Goal: Information Seeking & Learning: Compare options

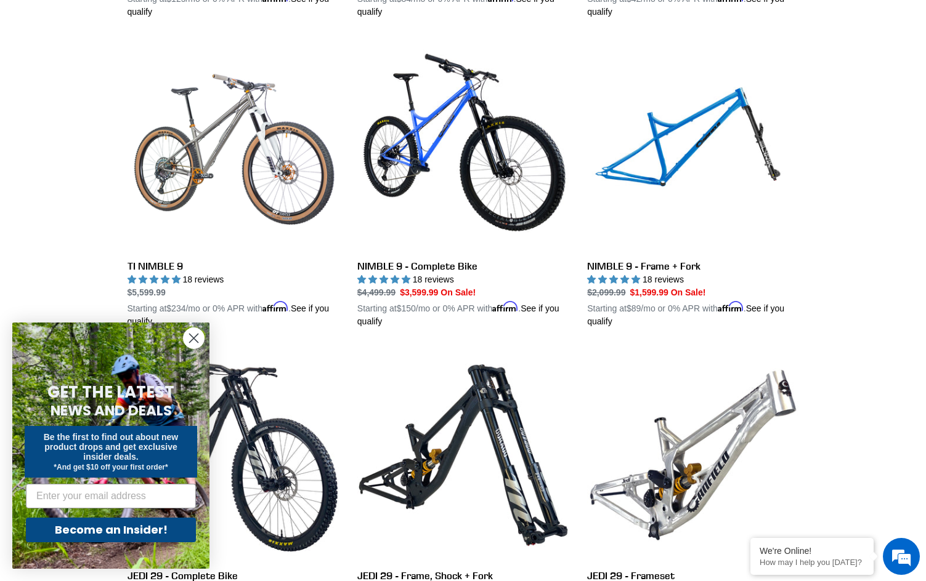
click at [186, 338] on circle "Close dialog" at bounding box center [194, 338] width 20 height 20
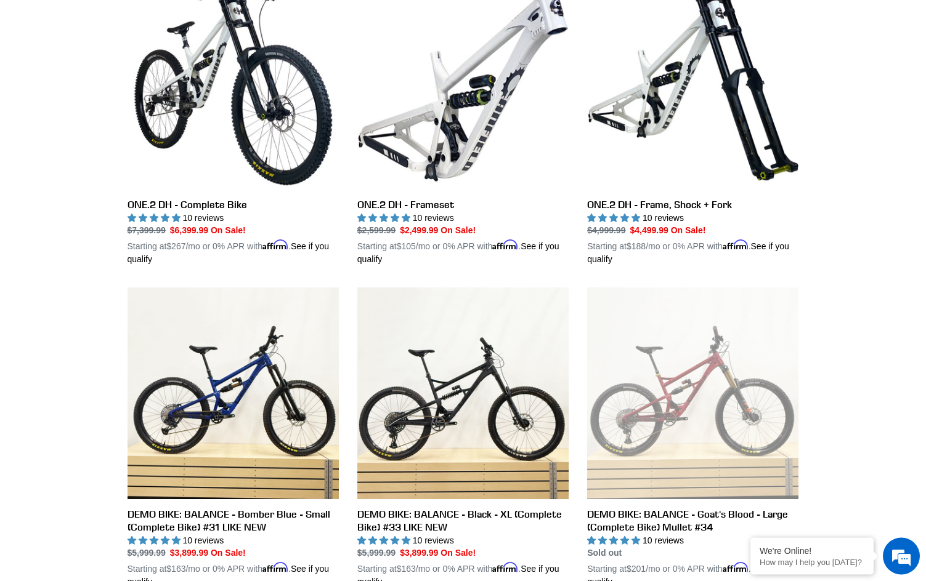
scroll to position [2387, 0]
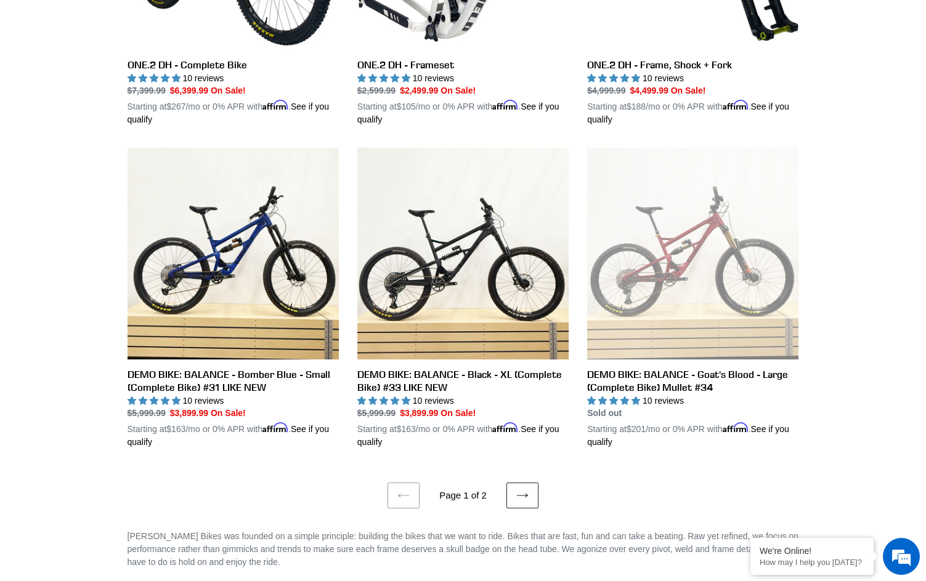
click at [525, 487] on link "Next page" at bounding box center [522, 496] width 32 height 26
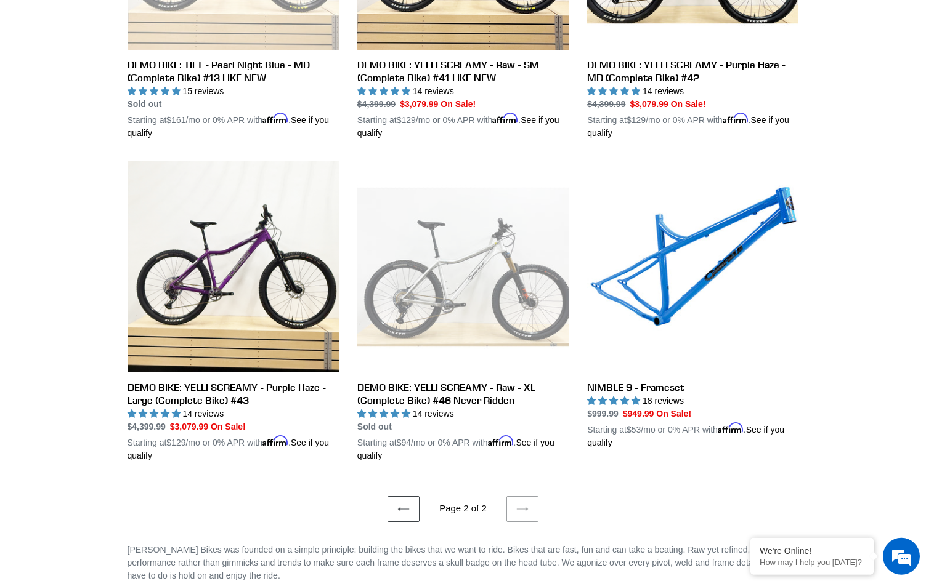
scroll to position [1193, 0]
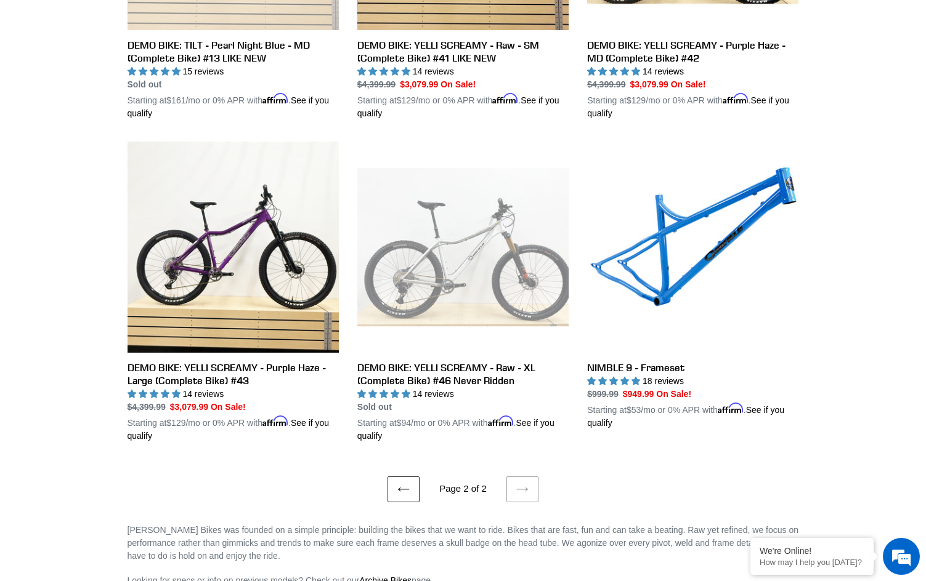
click at [400, 487] on icon at bounding box center [403, 489] width 11 height 4
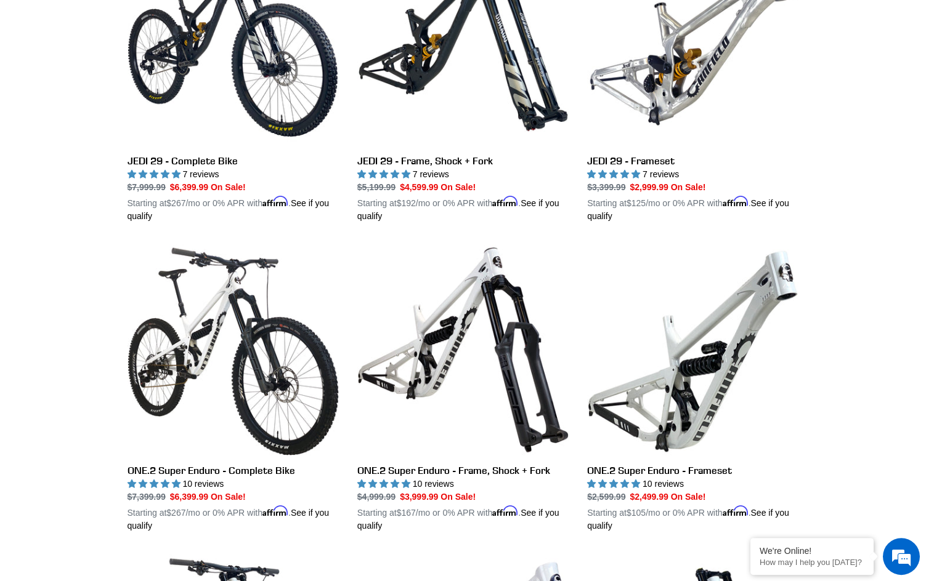
scroll to position [1696, 0]
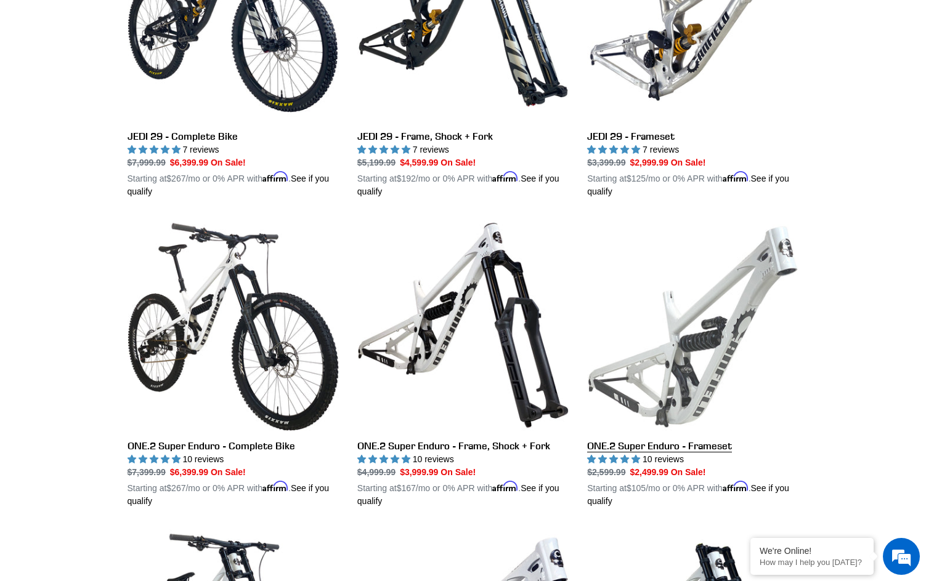
click at [620, 433] on link "ONE.2 Super Enduro - Frameset" at bounding box center [692, 364] width 211 height 288
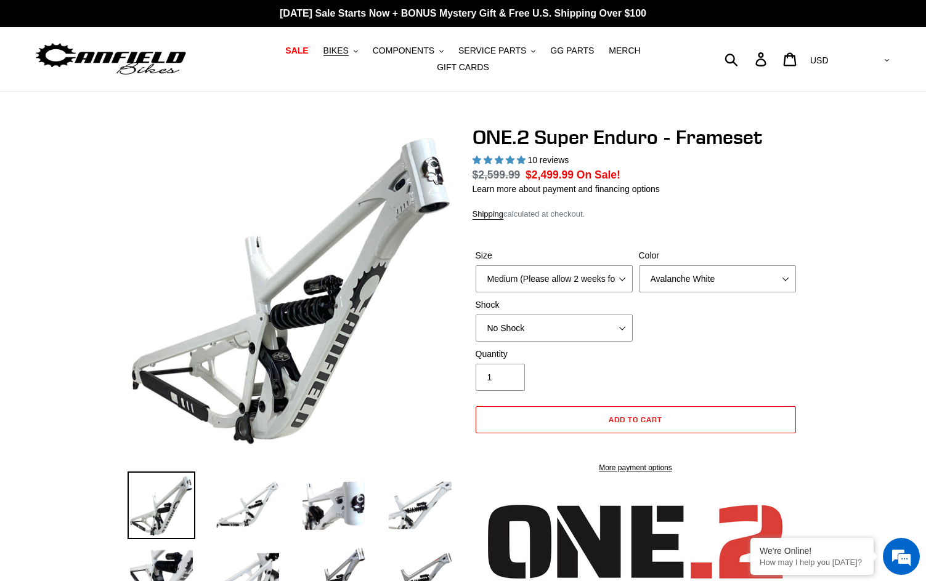
select select "highest-rating"
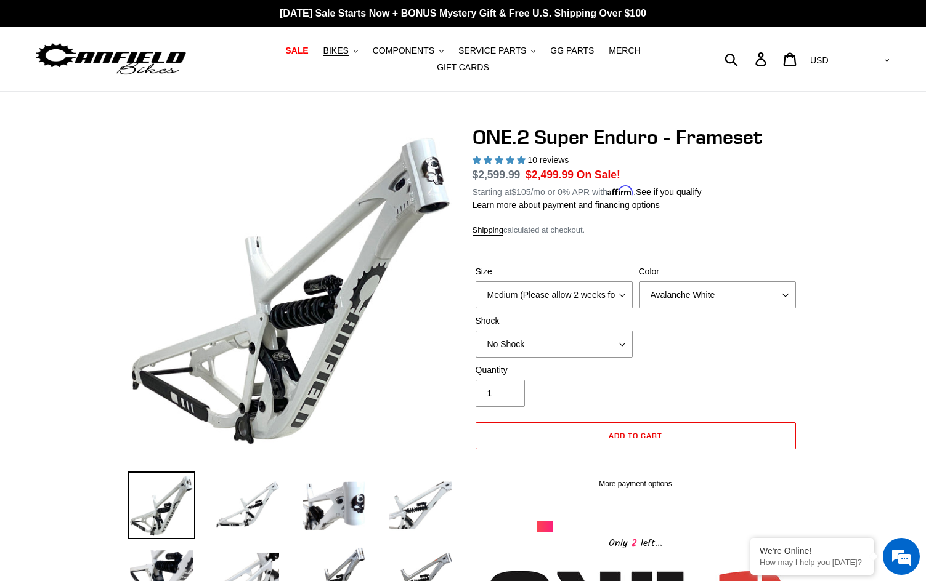
select select "Large (Sold Out)"
click option "Large (Sold Out)" at bounding box center [0, 0] width 0 height 0
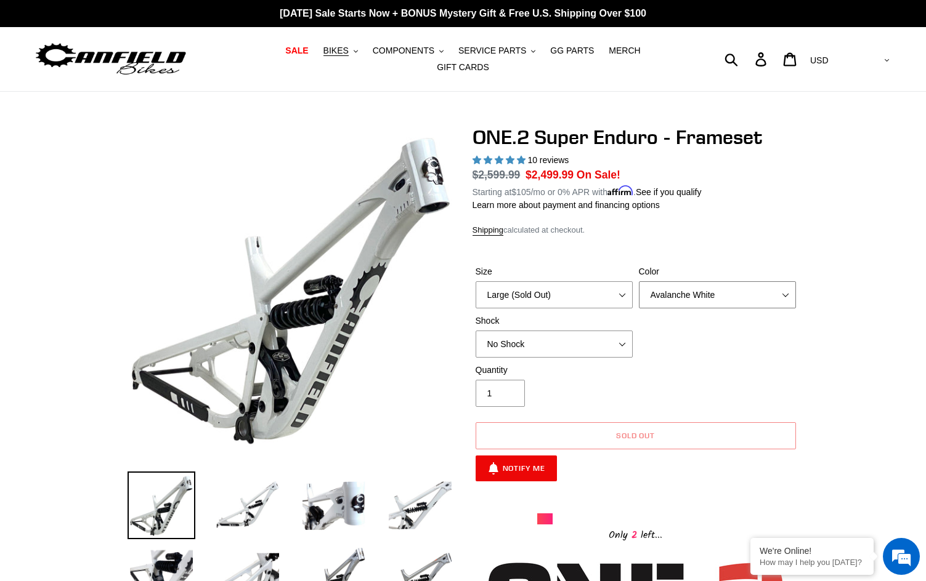
click at [639, 281] on select "Avalanche White Bentonite Grey" at bounding box center [717, 294] width 157 height 27
select select "Bentonite Grey"
click option "Bentonite Grey" at bounding box center [0, 0] width 0 height 0
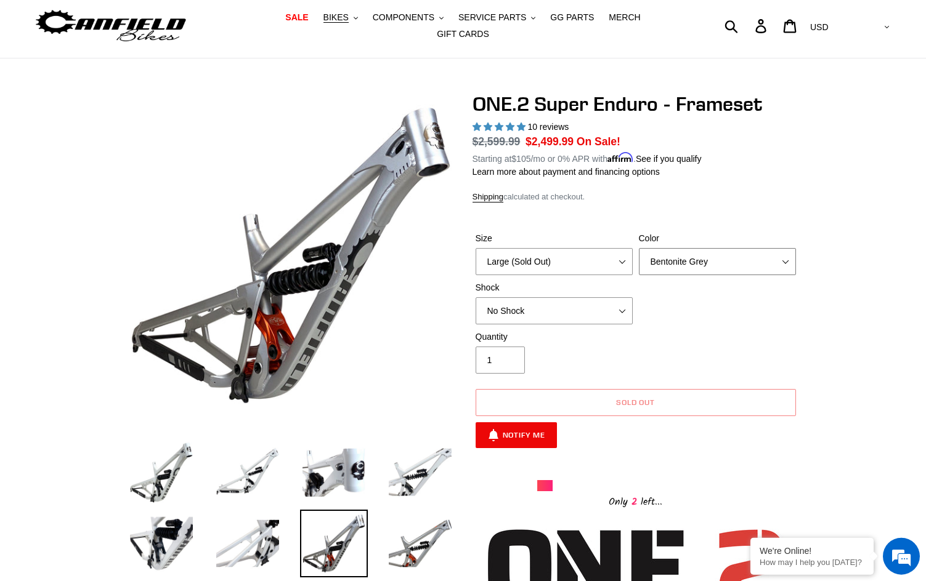
scroll to position [63, 0]
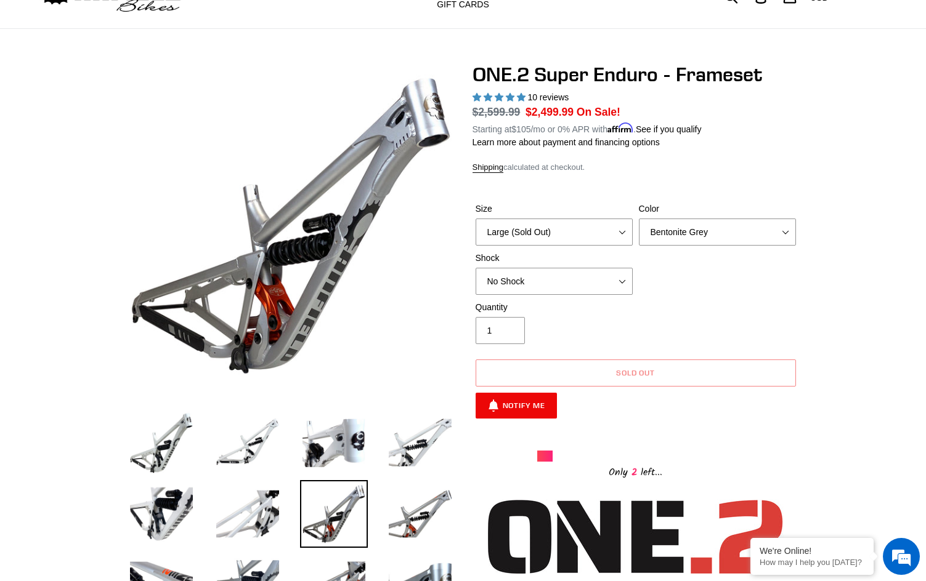
click at [551, 301] on label "Quantity" at bounding box center [553, 307] width 157 height 13
click at [525, 317] on input "1" at bounding box center [499, 330] width 49 height 27
click at [475, 268] on select "No Shock RockShox Vivid Coil" at bounding box center [553, 281] width 157 height 27
click at [767, 316] on div "Quantity 1" at bounding box center [635, 325] width 326 height 49
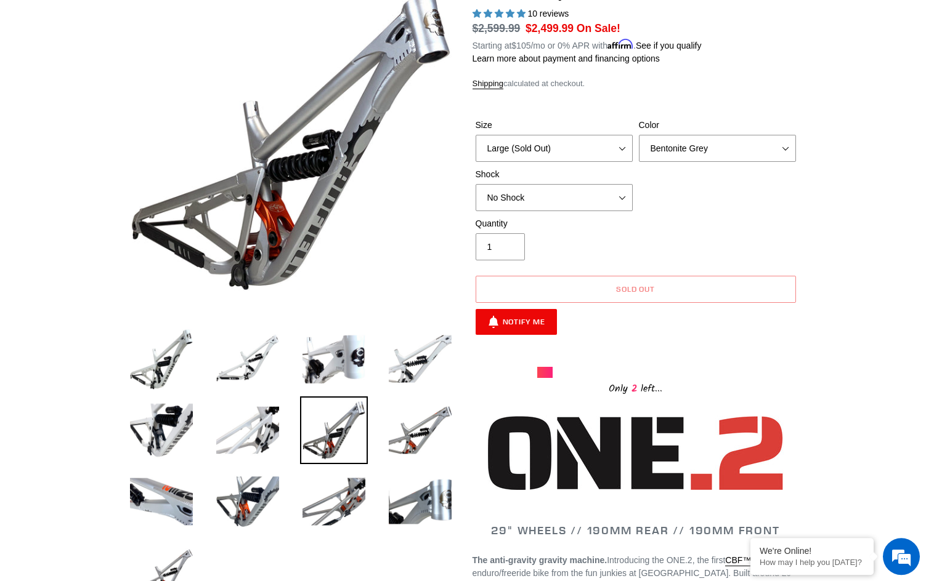
scroll to position [63, 0]
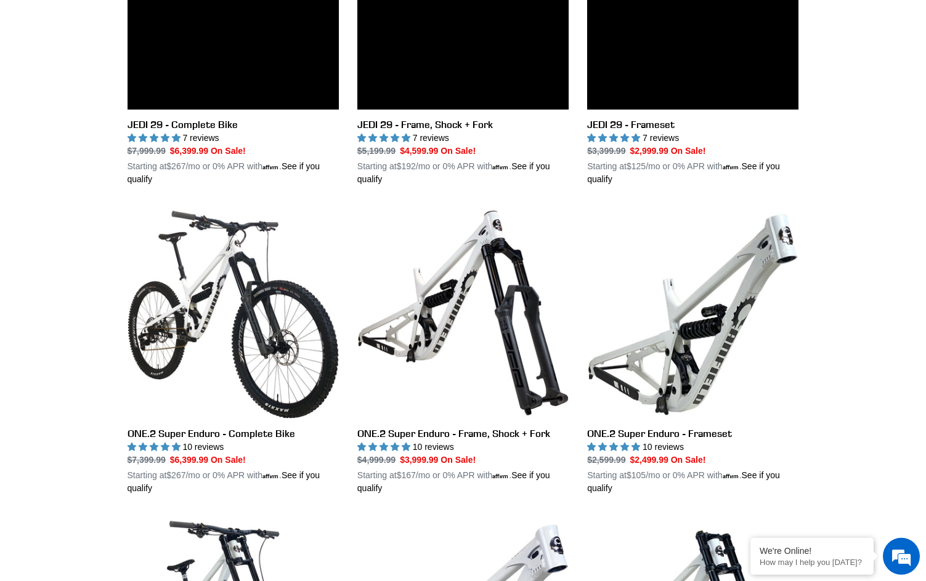
scroll to position [2089, 0]
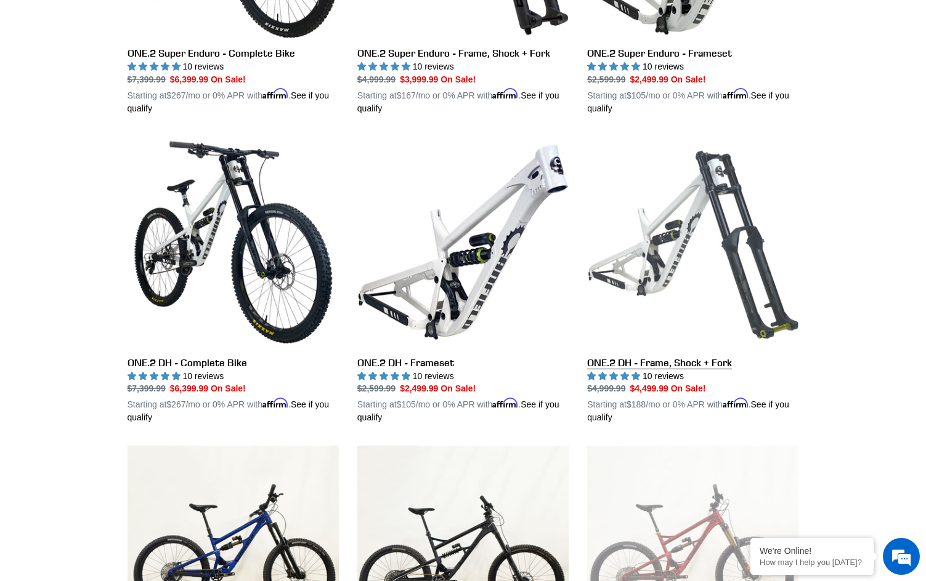
click at [653, 346] on link "ONE.2 DH - Frame, Shock + Fork" at bounding box center [692, 281] width 211 height 288
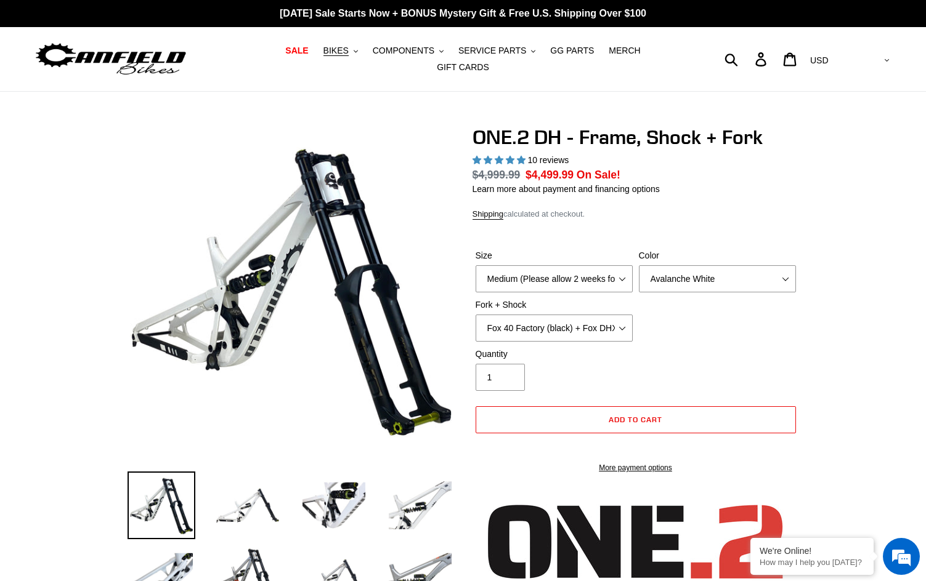
click at [595, 278] on select "Medium (Please allow 2 weeks for delivery) Large (Sold Out)" at bounding box center [553, 278] width 157 height 27
select select "highest-rating"
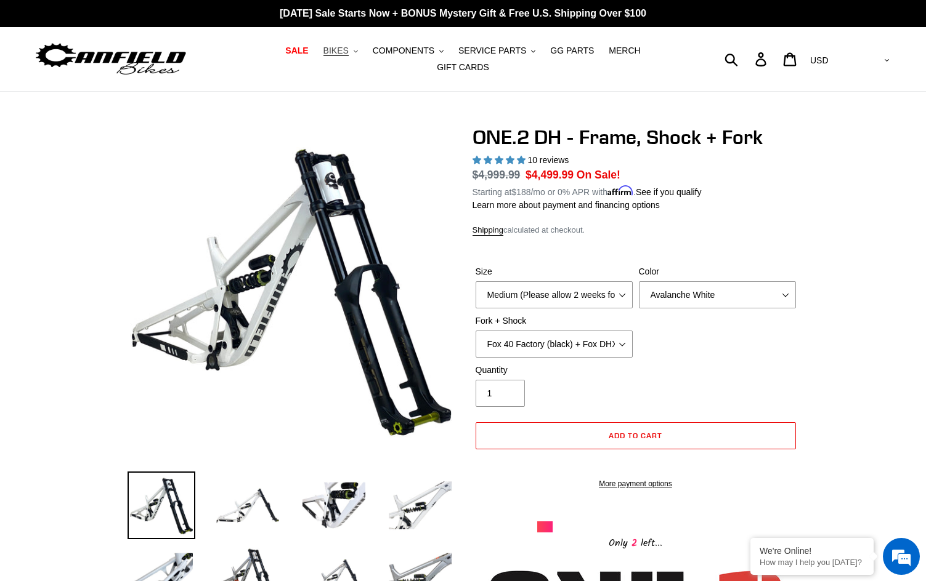
click at [323, 56] on span "BIKES" at bounding box center [335, 51] width 25 height 10
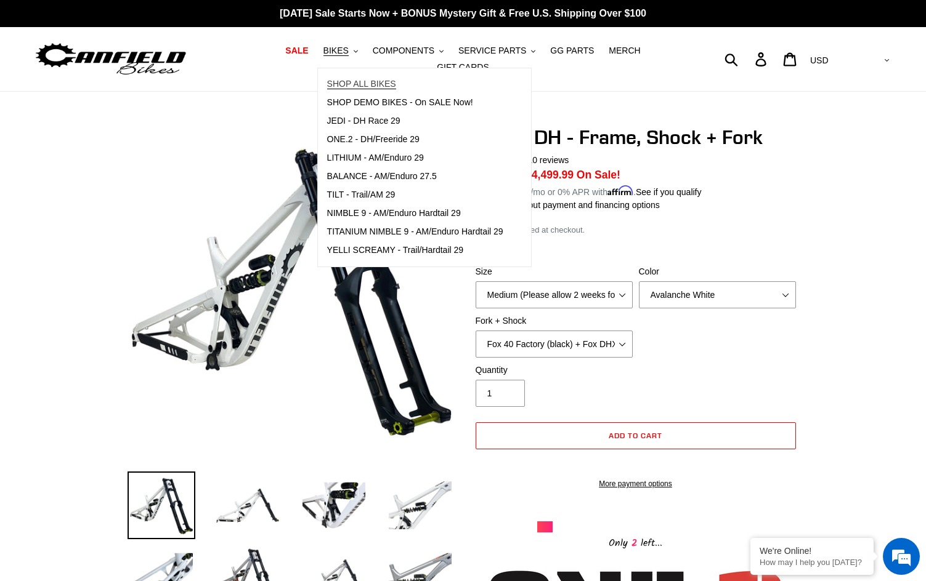
click at [350, 86] on span "SHOP ALL BIKES" at bounding box center [361, 84] width 69 height 10
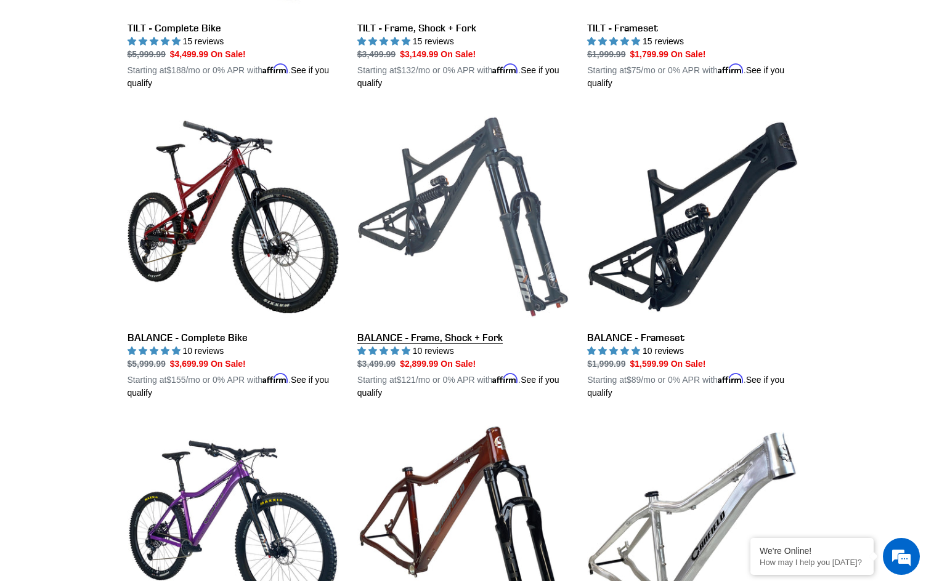
click at [373, 330] on link "BALANCE - Frame, Shock + Fork" at bounding box center [462, 255] width 211 height 288
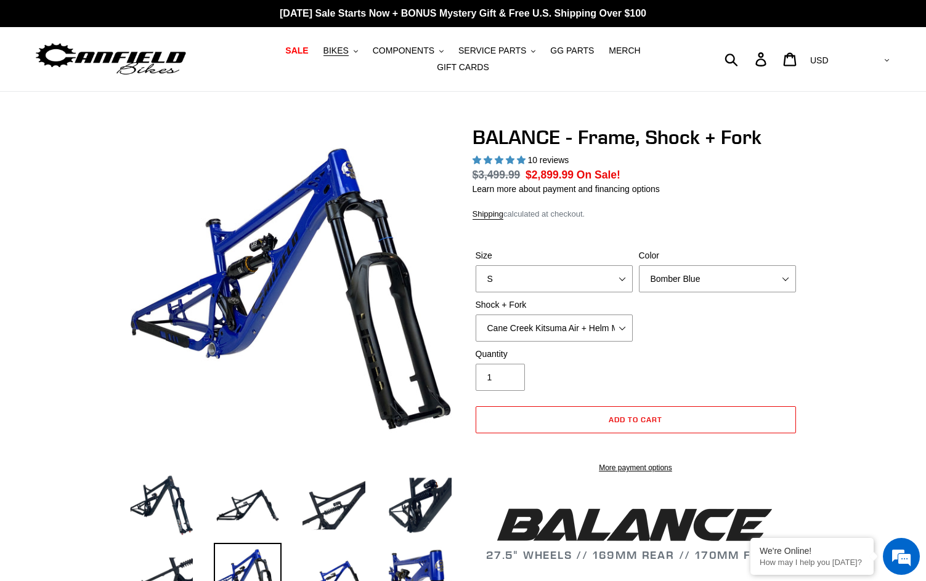
select select "XL"
click option "XL" at bounding box center [0, 0] width 0 height 0
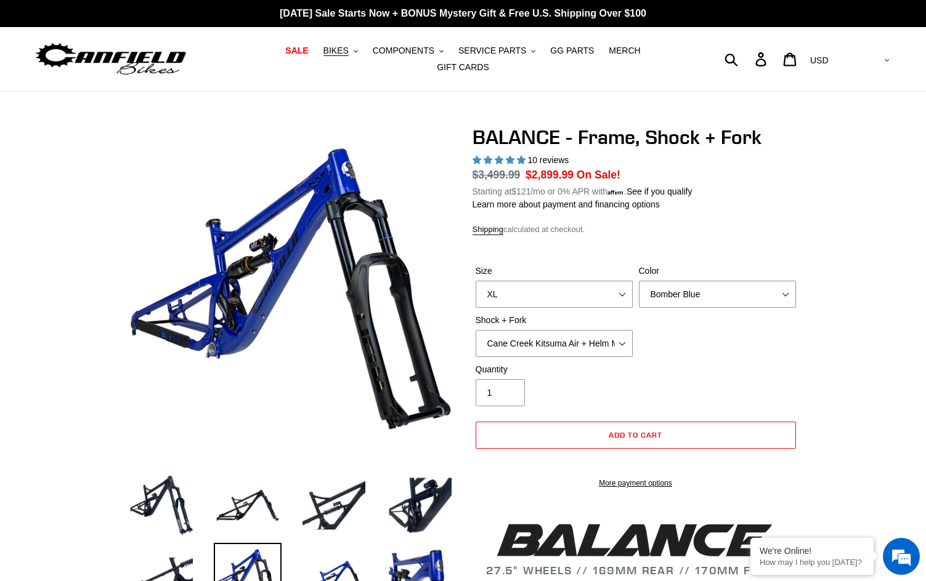
select select "highest-rating"
click at [639, 281] on select "Bomber Blue Goat's Blood Stealth Black" at bounding box center [717, 294] width 157 height 27
click option "Goat's Blood" at bounding box center [0, 0] width 0 height 0
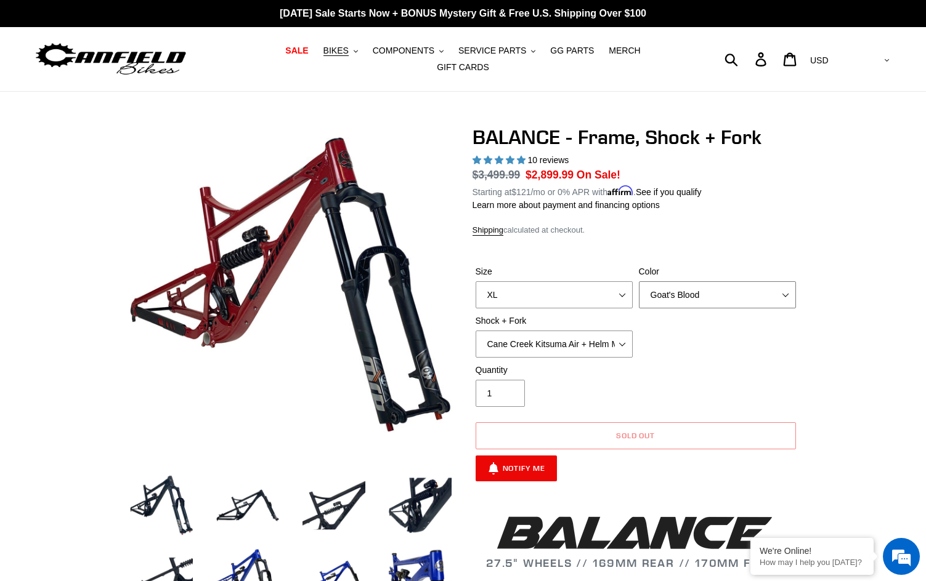
click at [639, 281] on select "Bomber Blue Goat's Blood Stealth Black" at bounding box center [717, 294] width 157 height 27
select select "Stealth Black"
click option "Stealth Black" at bounding box center [0, 0] width 0 height 0
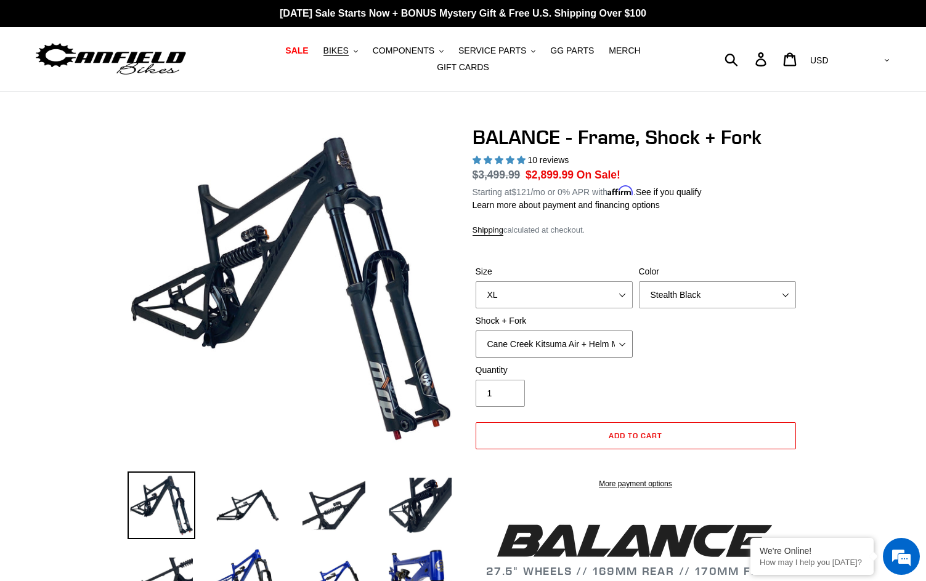
click at [475, 331] on select "Cane Creek Kitsuma Air + Helm MKII 27.5 170mm Fox Float X2 or DHX2 + Fox Float …" at bounding box center [553, 344] width 157 height 27
click option "Fox Float X2 or DHX2 + Fox Float GripX2 Kashima 170mm (29 or 27.5)" at bounding box center [0, 0] width 0 height 0
click at [475, 331] on select "Cane Creek Kitsuma Air + Helm MKII 27.5 170mm Fox Float X2 or DHX2 + Fox Float …" at bounding box center [553, 344] width 157 height 27
click option "EXT Storia V3-S + Era V2.1 160mm 29 (mullet)" at bounding box center [0, 0] width 0 height 0
click at [475, 331] on select "Cane Creek Kitsuma Air + Helm MKII 27.5 170mm Fox Float X2 or DHX2 + Fox Float …" at bounding box center [553, 344] width 157 height 27
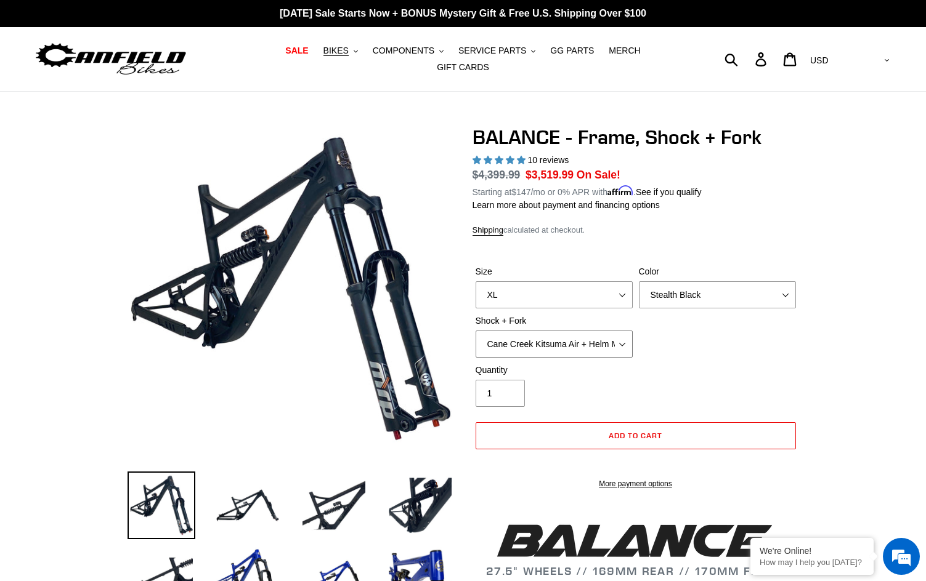
click option "Cane Creek Kitsuma Air + Helm MKII 27.5 170mm" at bounding box center [0, 0] width 0 height 0
click at [475, 331] on select "Cane Creek Kitsuma Air + Helm MKII 27.5 170mm Fox Float X2 or DHX2 + Fox Float …" at bounding box center [553, 344] width 157 height 27
click option "Fox Float X2 or DHX2 + Fox Float GripX2 Kashima 170mm (29 or 27.5)" at bounding box center [0, 0] width 0 height 0
click at [475, 331] on select "Cane Creek Kitsuma Air + Helm MKII 27.5 170mm Fox Float X2 or DHX2 + Fox Float …" at bounding box center [553, 344] width 157 height 27
select select "EXT Storia V3-S + Era V2.1 160mm 29 (mullet)"
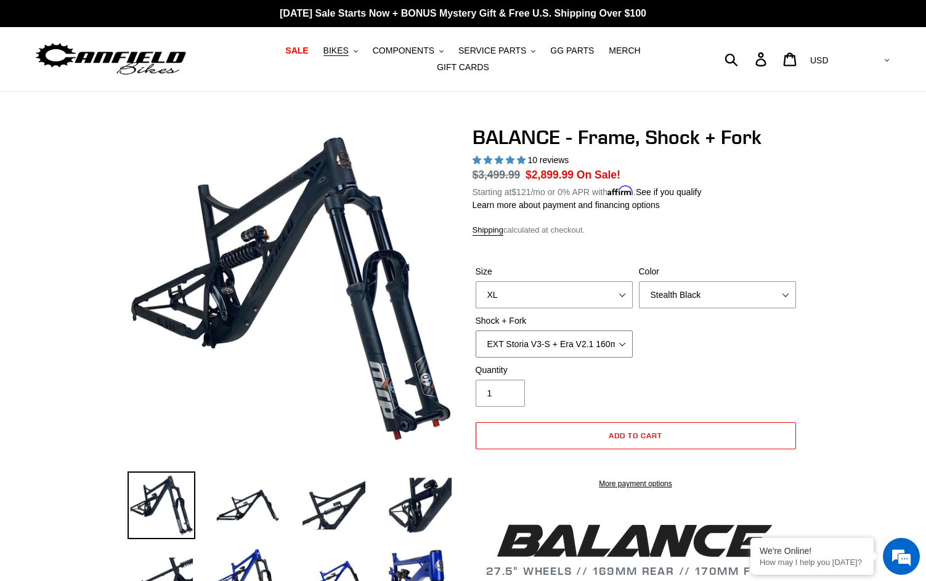
click option "EXT Storia V3-S + Era V2.1 160mm 29 (mullet)" at bounding box center [0, 0] width 0 height 0
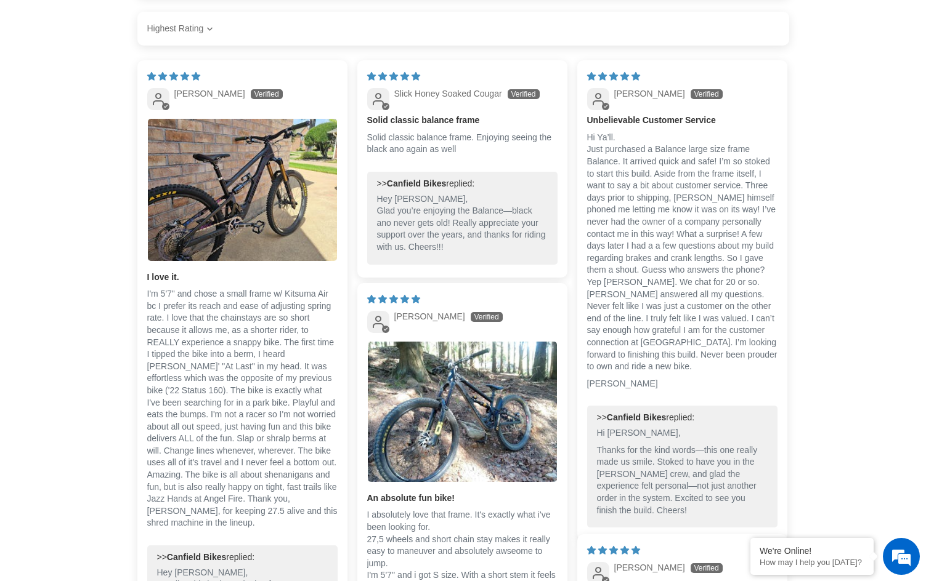
scroll to position [2136, 0]
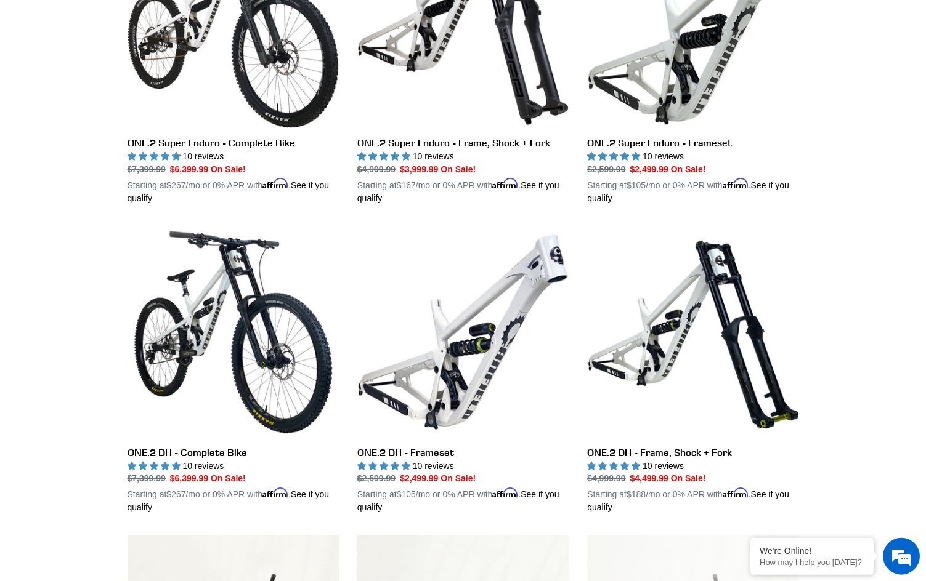
scroll to position [2073, 0]
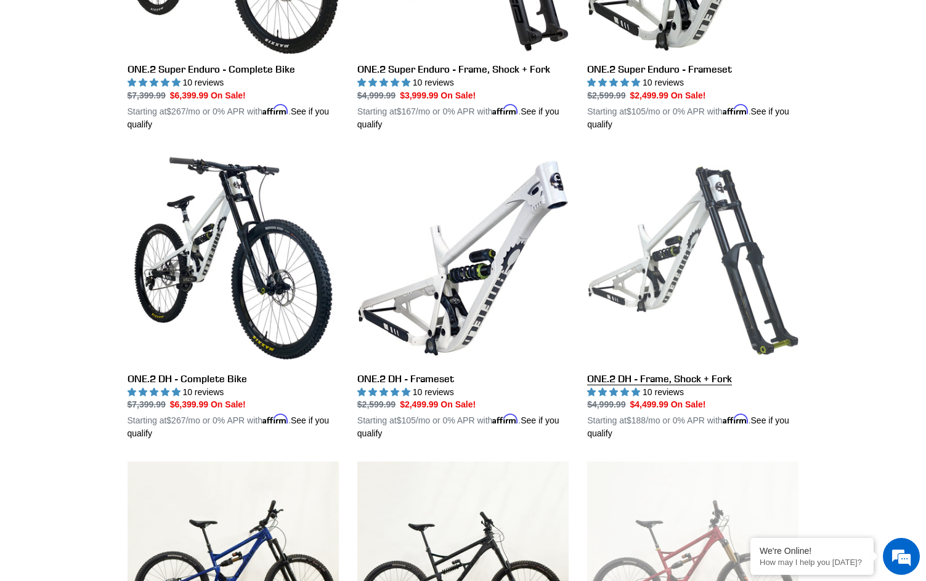
click at [640, 363] on link "ONE.2 DH - Frame, Shock + Fork" at bounding box center [692, 297] width 211 height 288
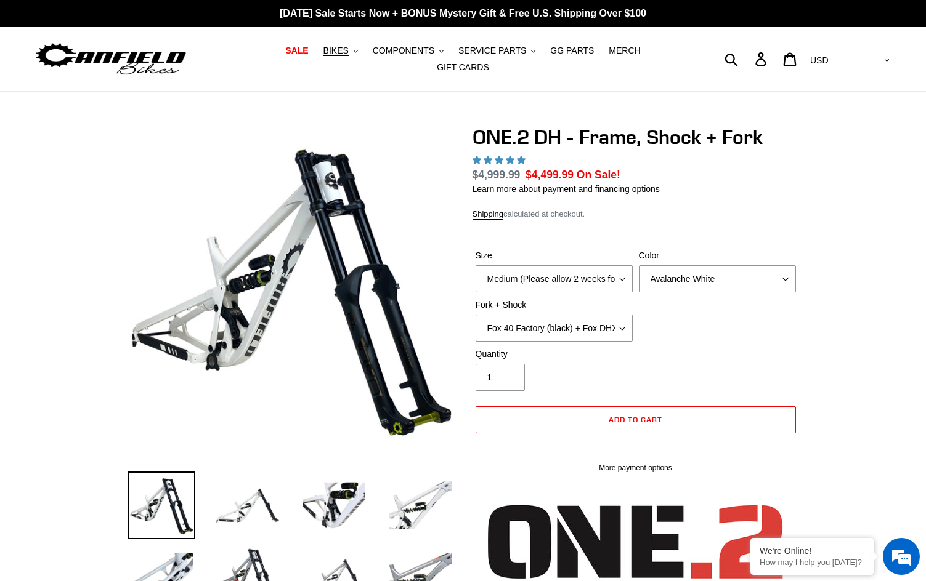
click at [613, 275] on select "Medium (Please allow 2 weeks for delivery) Large (Sold Out)" at bounding box center [553, 278] width 157 height 27
select select "highest-rating"
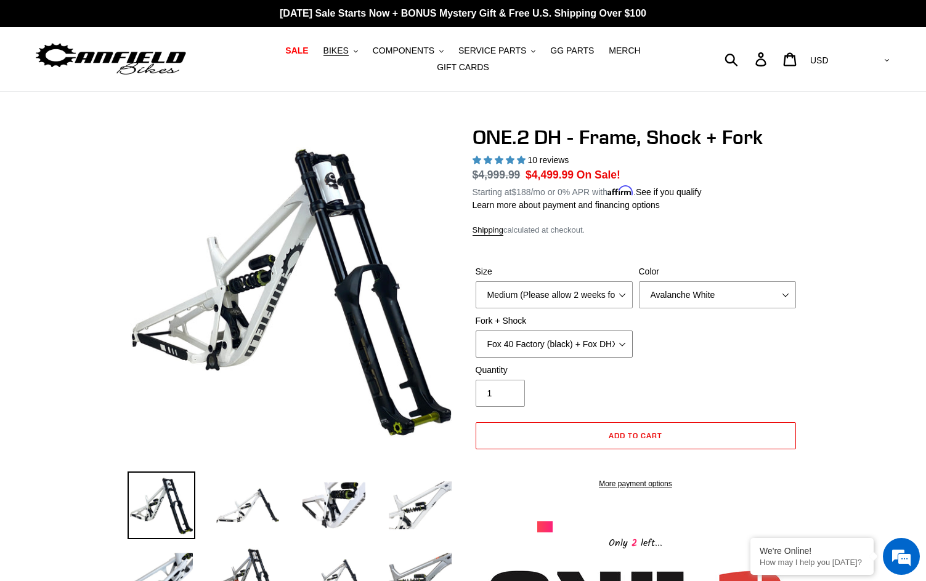
click at [475, 331] on select "Fox 40 Factory (black) + Fox DHX2 250x75 Fox 40 Factory (orange) + Fox DHX2 250…" at bounding box center [553, 344] width 157 height 27
click option "Fox 40 Factory (black) + Fox DHX2 250x75" at bounding box center [0, 0] width 0 height 0
click at [475, 331] on select "Fox 40 Factory (black) + Fox DHX2 250x75 Fox 40 Factory (orange) + Fox DHX2 250…" at bounding box center [553, 344] width 157 height 27
select select "Fox 40 Factory (orange) + Fox DHX2 250x75"
click option "Fox 40 Factory (orange) + Fox DHX2 250x75" at bounding box center [0, 0] width 0 height 0
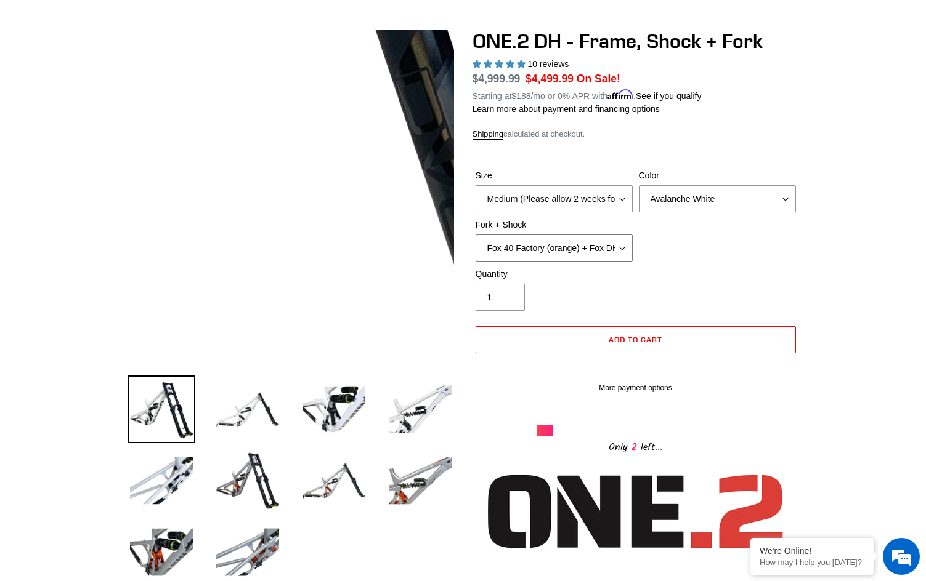
scroll to position [377, 0]
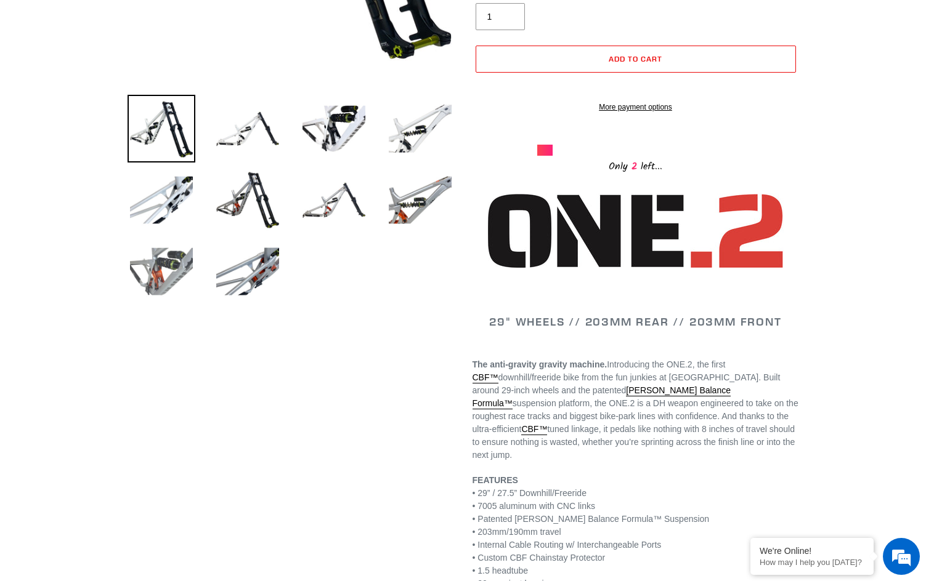
click at [178, 263] on img at bounding box center [161, 272] width 68 height 68
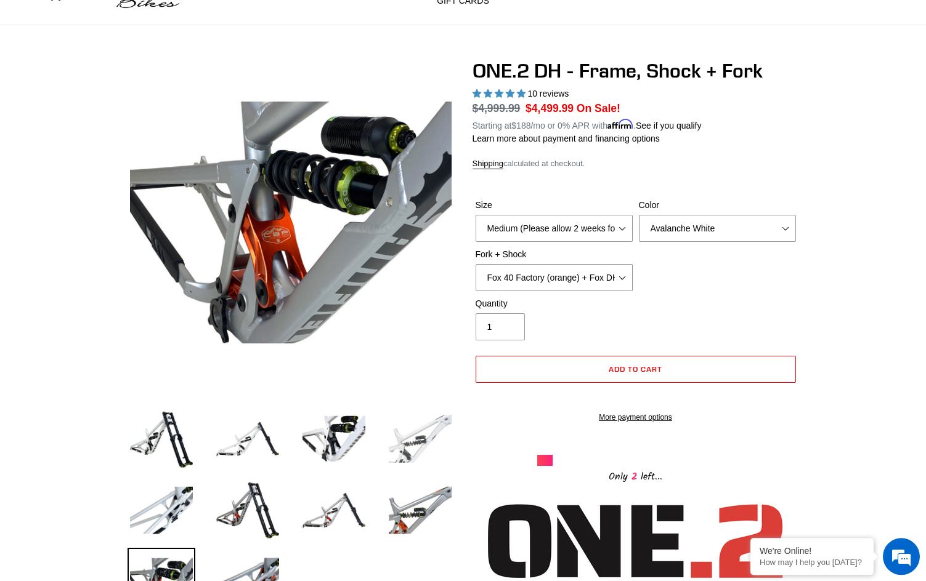
scroll to position [0, 0]
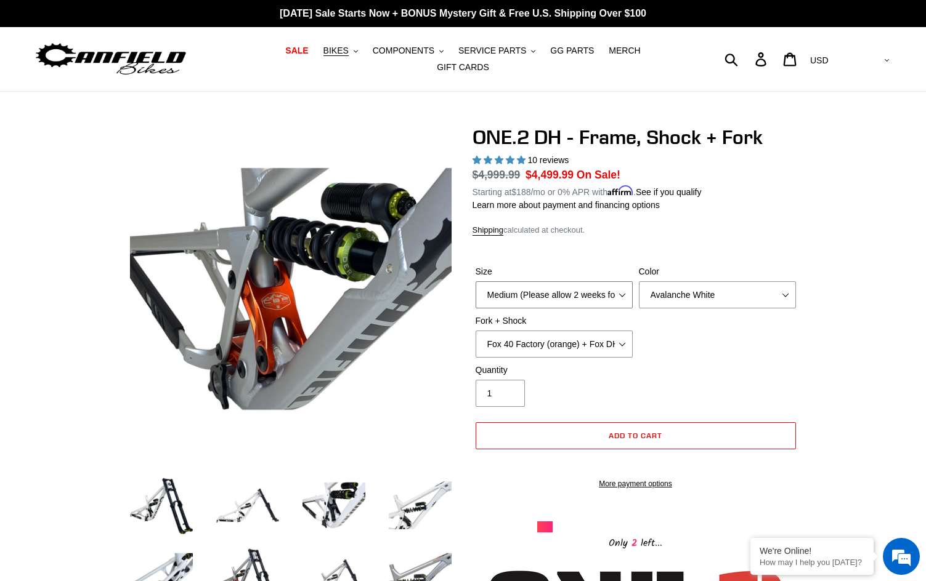
click at [475, 281] on select "Medium (Please allow 2 weeks for delivery) Large (Sold Out)" at bounding box center [553, 294] width 157 height 27
select select "Large (Sold Out)"
click option "Large (Sold Out)" at bounding box center [0, 0] width 0 height 0
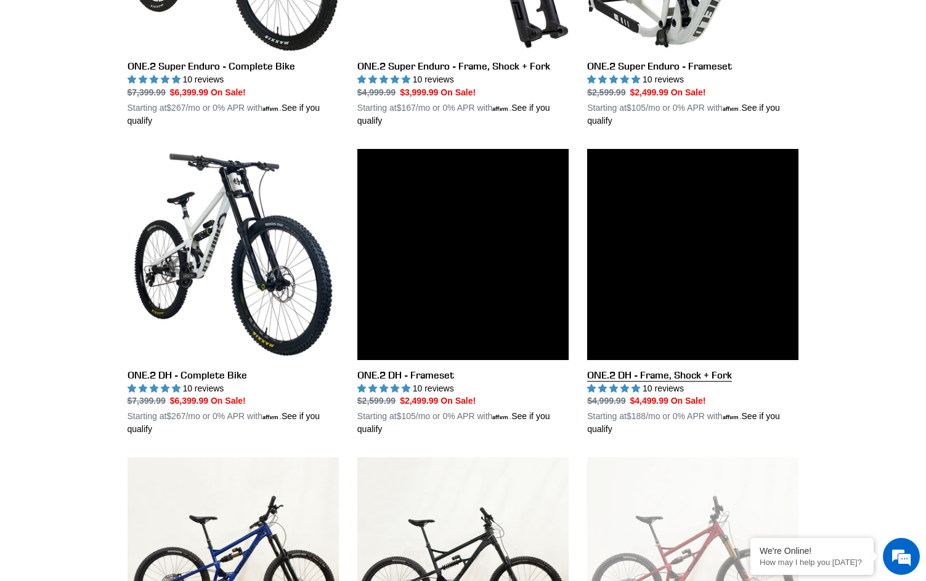
scroll to position [2073, 0]
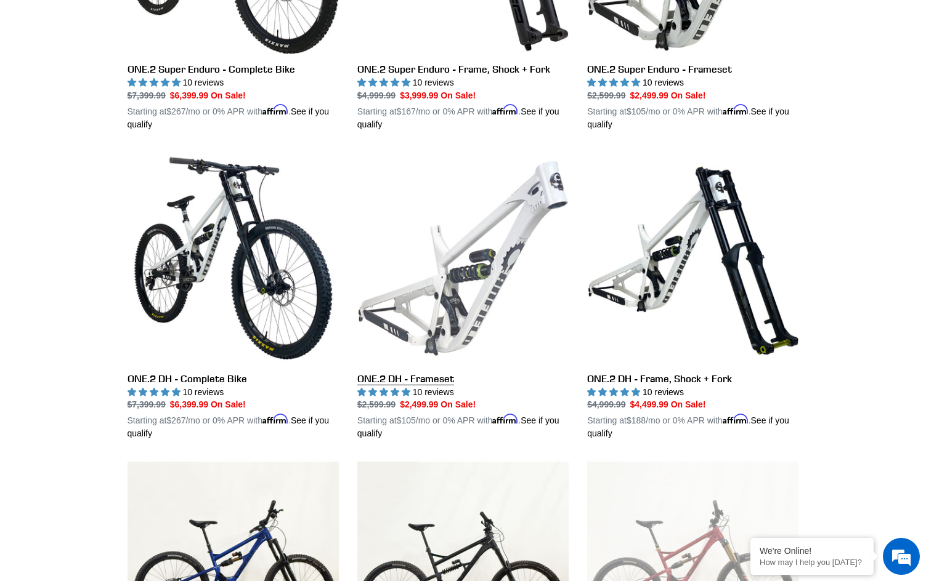
click at [417, 267] on link "ONE.2 DH - Frameset" at bounding box center [462, 297] width 211 height 288
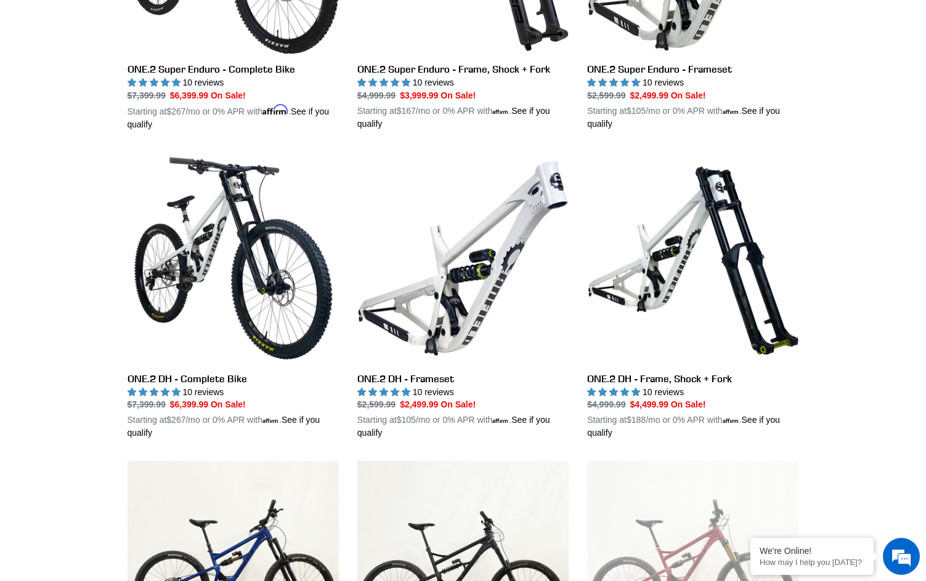
scroll to position [2073, 0]
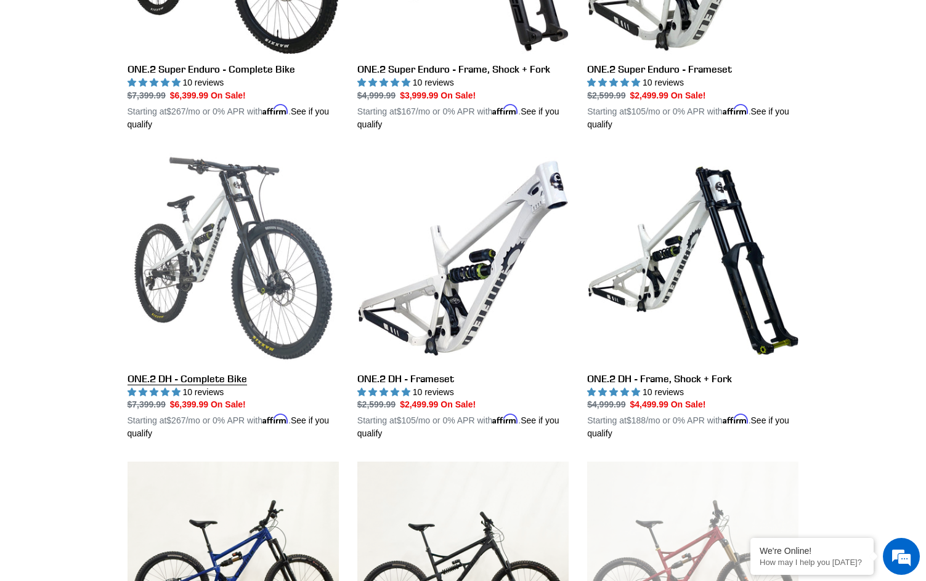
click at [216, 363] on link "ONE.2 DH - Complete Bike" at bounding box center [232, 297] width 211 height 288
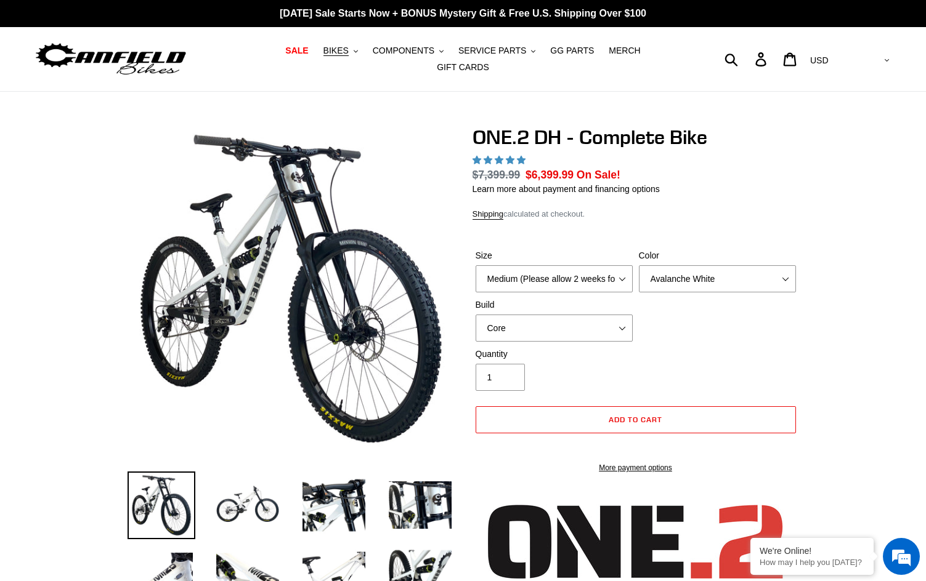
click at [559, 273] on select "Medium (Please allow 2 weeks for delivery) Large (Sold Out)" at bounding box center [553, 278] width 157 height 27
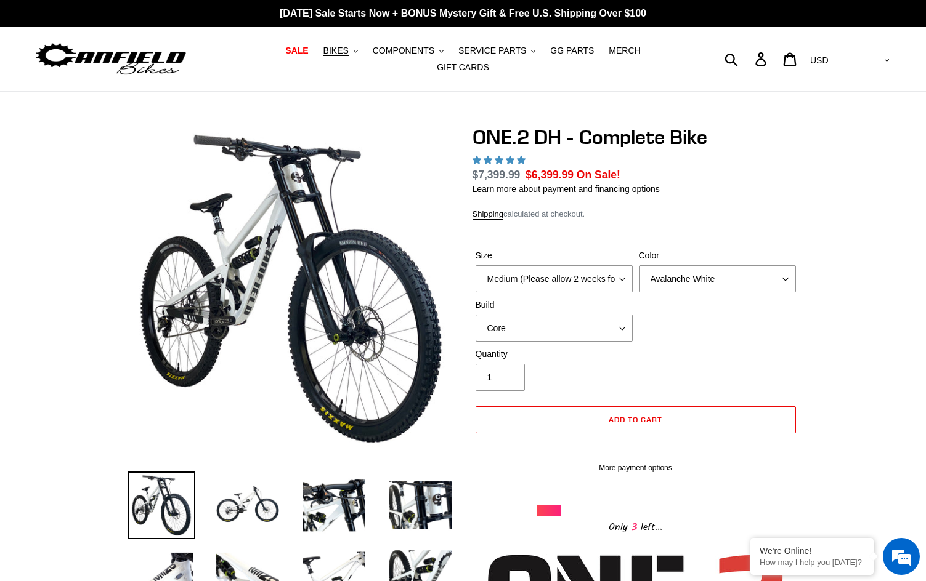
select select "highest-rating"
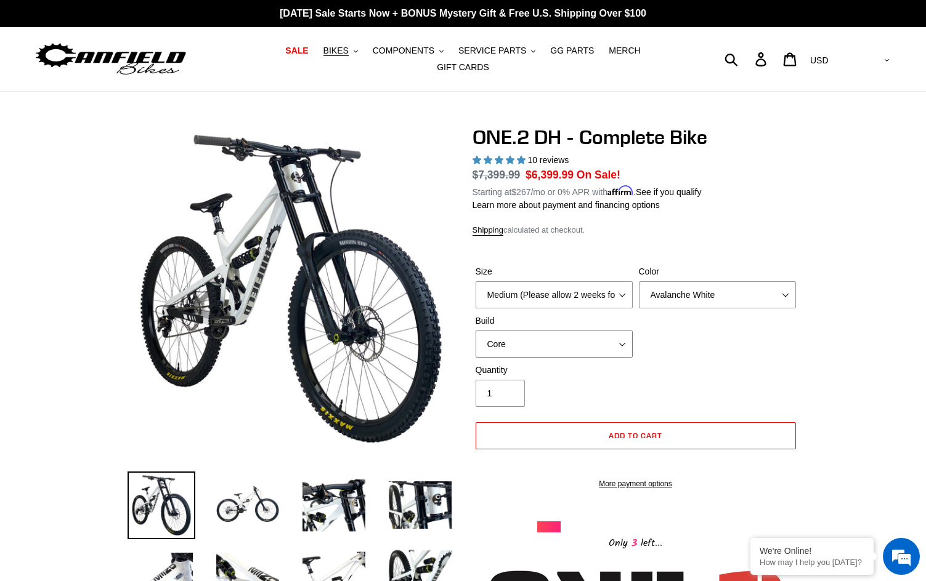
click at [475, 331] on select "Core Pro" at bounding box center [553, 344] width 157 height 27
select select "Pro"
click option "Pro" at bounding box center [0, 0] width 0 height 0
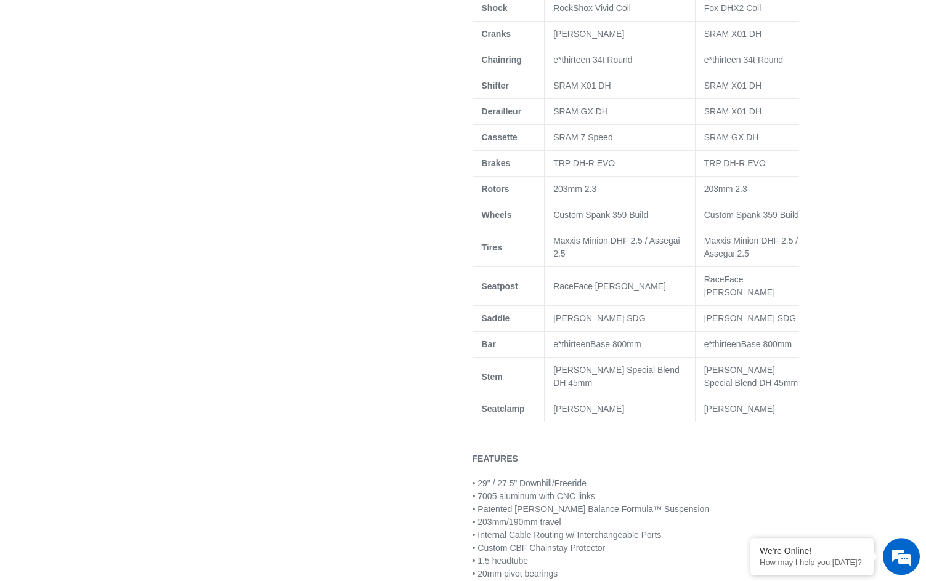
scroll to position [942, 0]
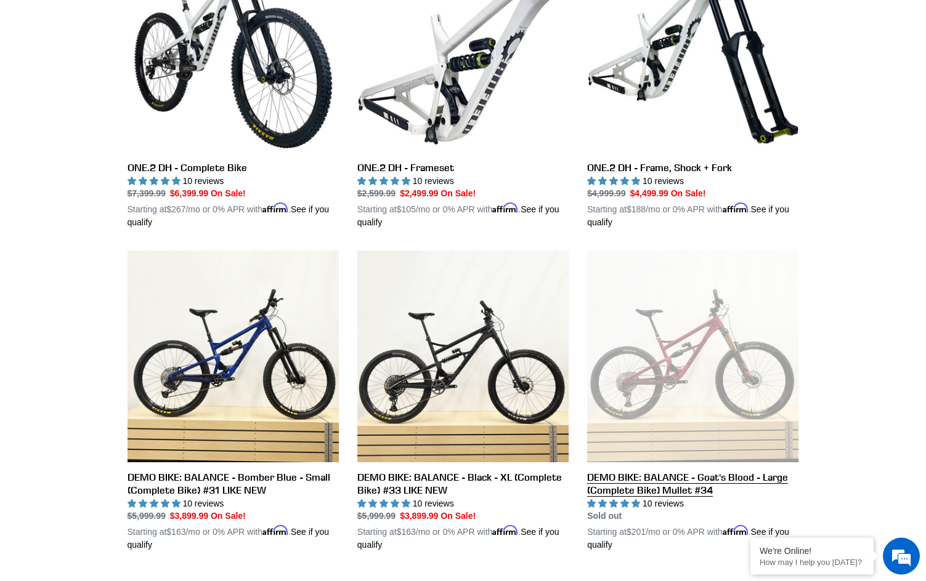
scroll to position [2306, 0]
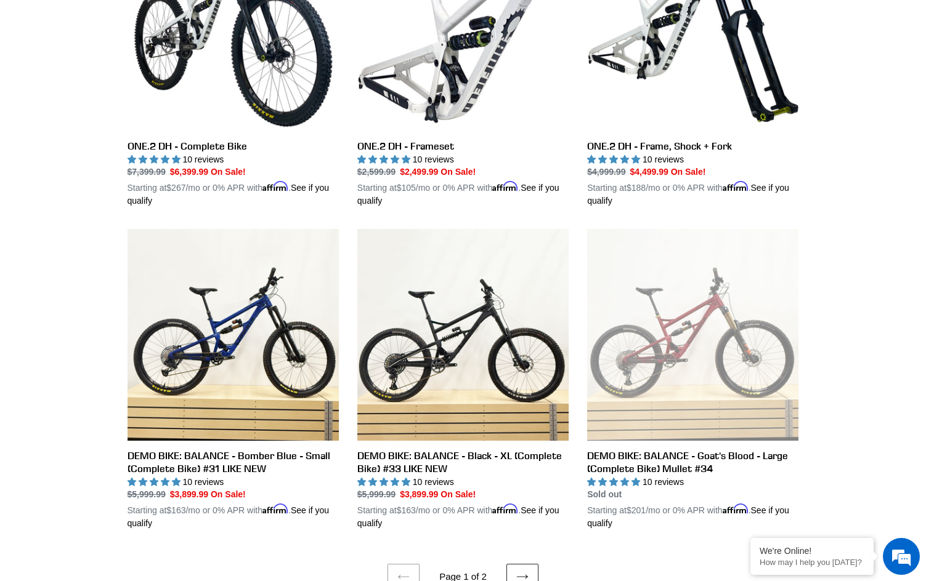
click at [519, 575] on icon at bounding box center [521, 577] width 11 height 4
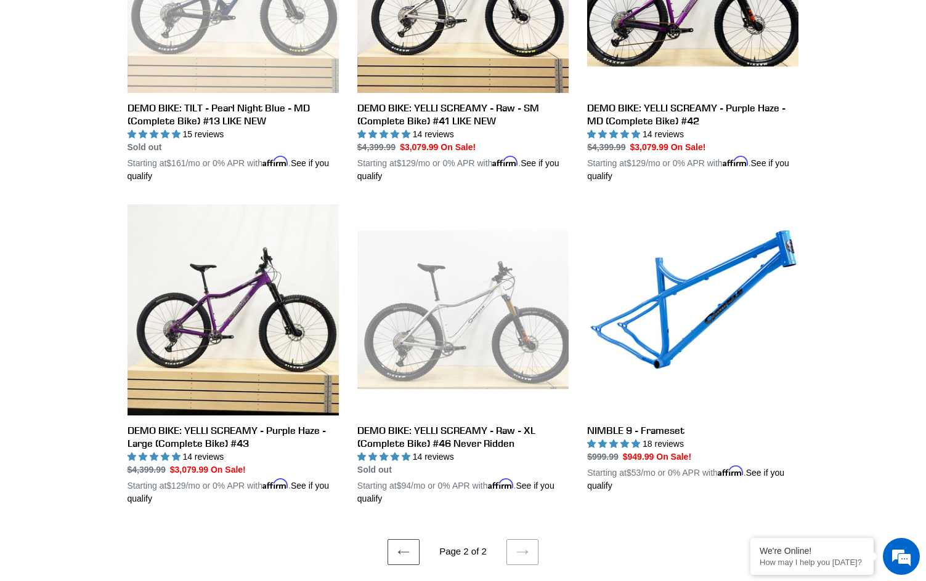
scroll to position [1193, 0]
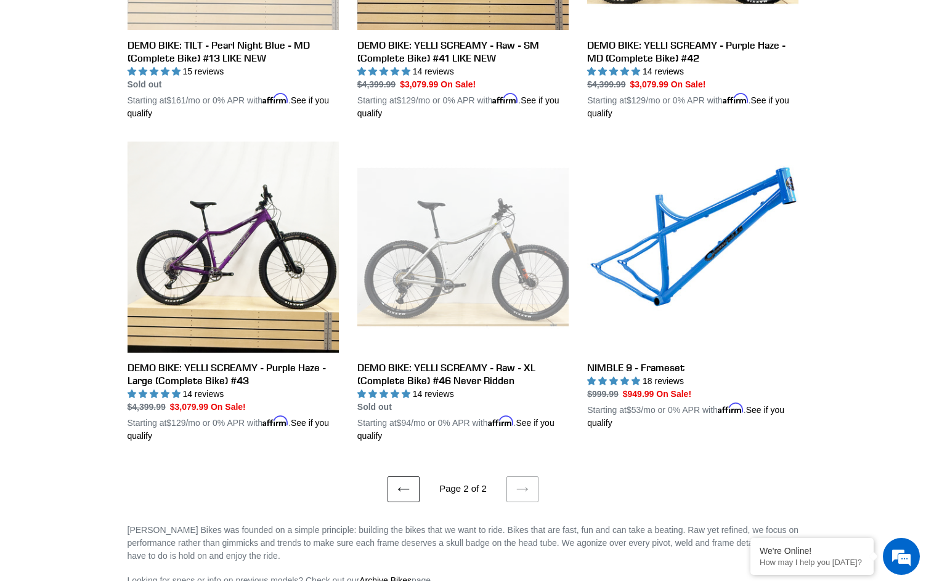
click at [410, 483] on icon at bounding box center [403, 489] width 12 height 12
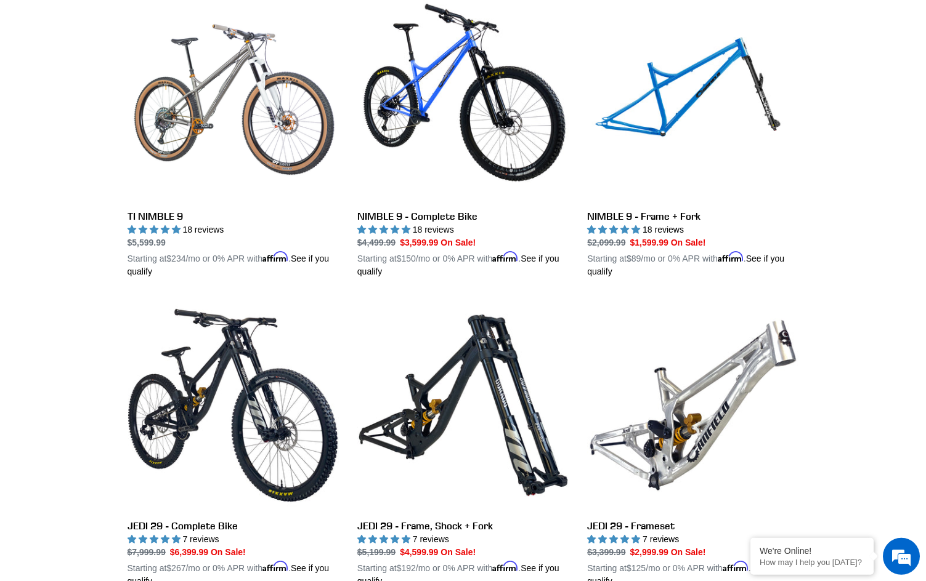
scroll to position [1508, 0]
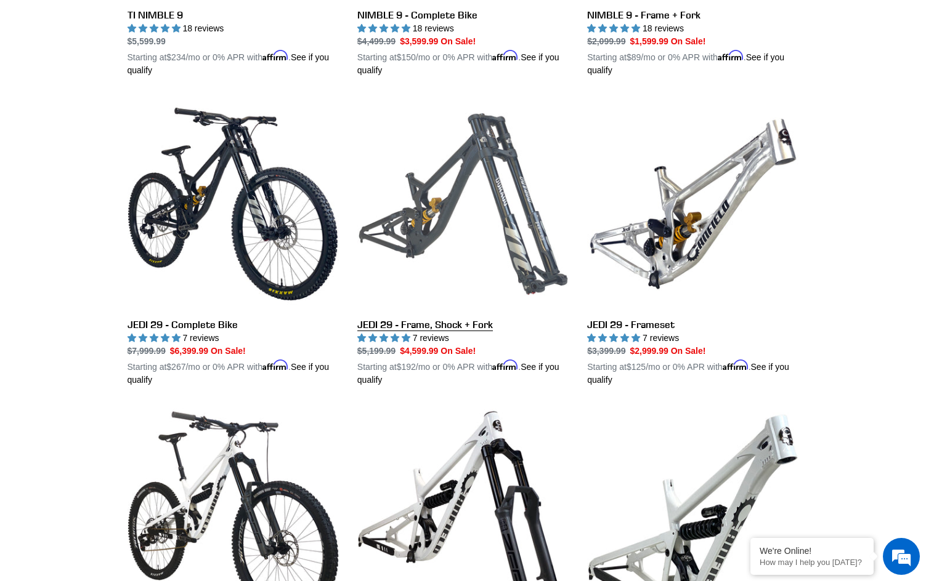
click at [461, 311] on link "JEDI 29 - Frame, Shock + Fork" at bounding box center [462, 243] width 211 height 288
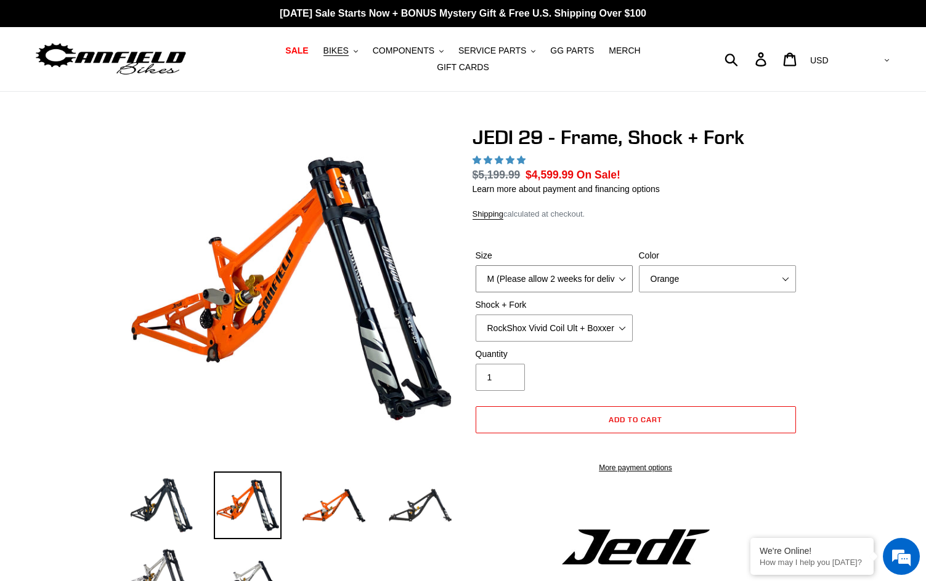
click at [475, 265] on select "M (Please allow 2 weeks for delivery) L (Please allow 2 weeks for delivery) XL" at bounding box center [553, 278] width 157 height 27
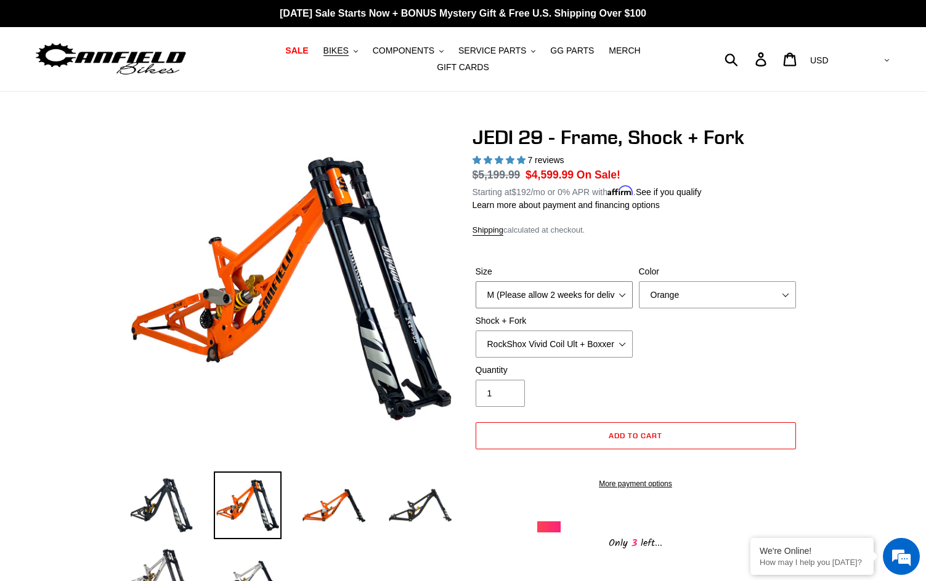
select select "highest-rating"
select select "XL"
click option "XL" at bounding box center [0, 0] width 0 height 0
click at [639, 281] on select "Orange Stealth Black Raw" at bounding box center [717, 294] width 157 height 27
click option "Stealth Black" at bounding box center [0, 0] width 0 height 0
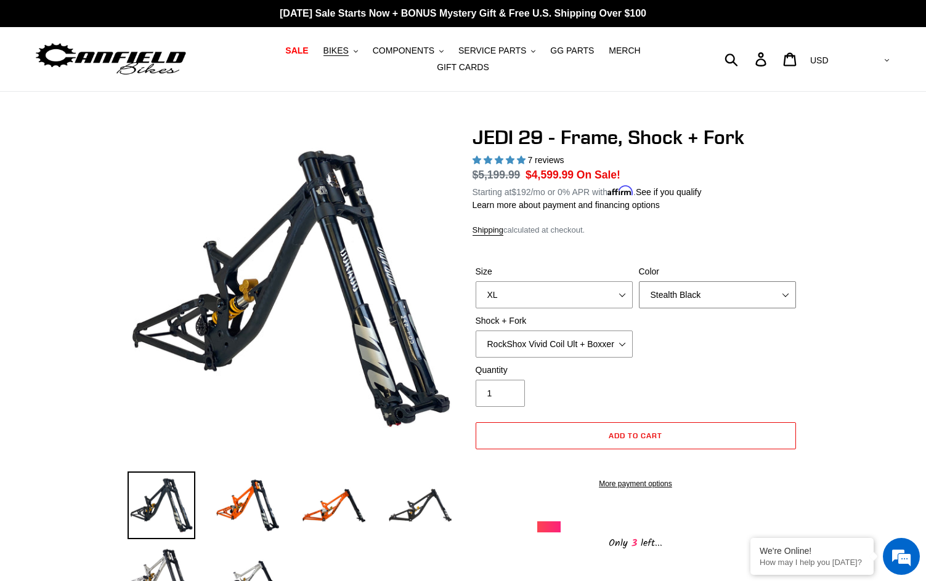
click at [639, 281] on select "Orange Stealth Black Raw" at bounding box center [717, 294] width 157 height 27
click option "Raw" at bounding box center [0, 0] width 0 height 0
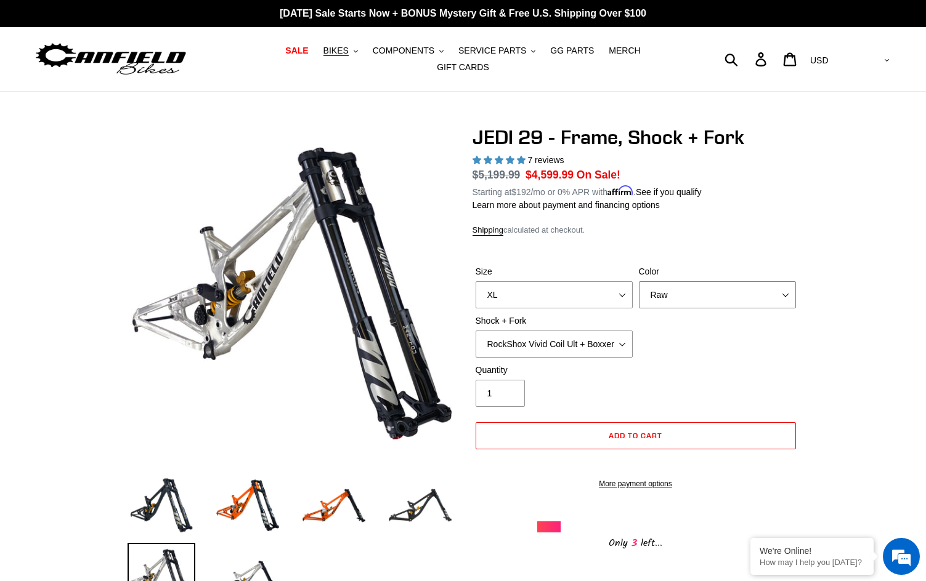
click at [639, 281] on select "Orange Stealth Black Raw" at bounding box center [717, 294] width 157 height 27
select select "Orange"
click option "Orange" at bounding box center [0, 0] width 0 height 0
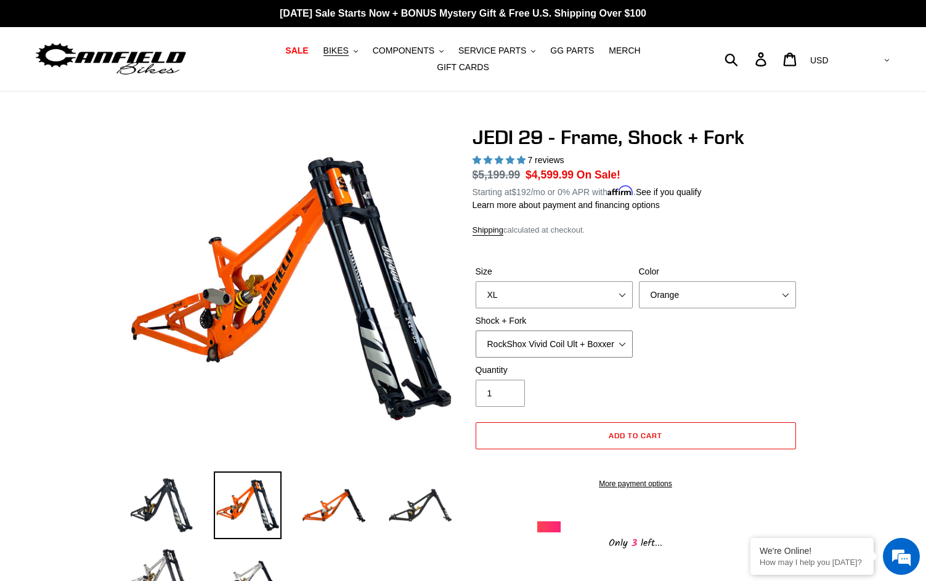
click at [475, 331] on select "RockShox Vivid Coil Ult + Boxxer RC2 C3 Ult Fox DHX2 250x75 + Fox 40 Float Grip…" at bounding box center [553, 344] width 157 height 27
click option "EXT Storia LOK V3 + EXT Vaia 200" at bounding box center [0, 0] width 0 height 0
click at [475, 331] on select "RockShox Vivid Coil Ult + Boxxer RC2 C3 Ult Fox DHX2 250x75 + Fox 40 Float Grip…" at bounding box center [553, 344] width 157 height 27
click option "Fox DHX2 250x75 + Fox 40 Float Grip2" at bounding box center [0, 0] width 0 height 0
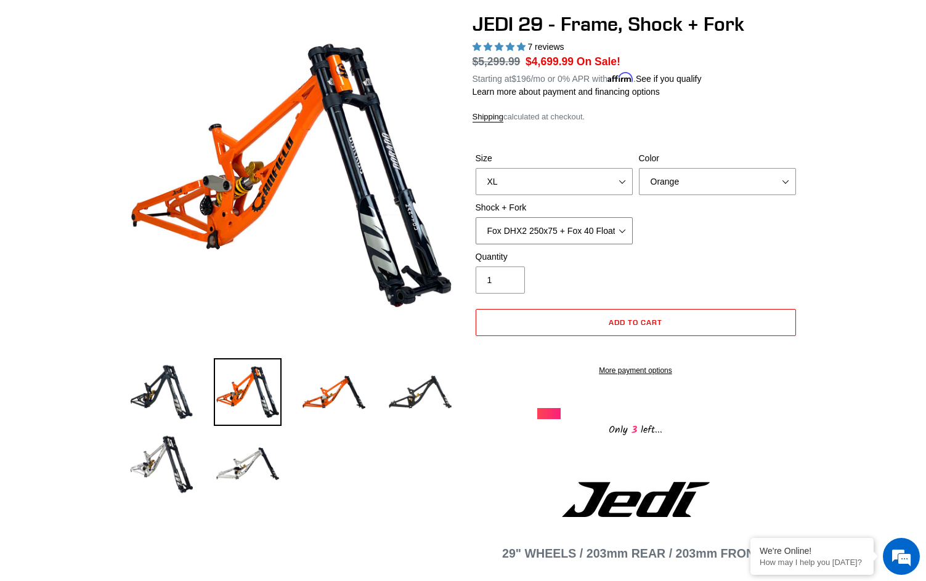
scroll to position [126, 0]
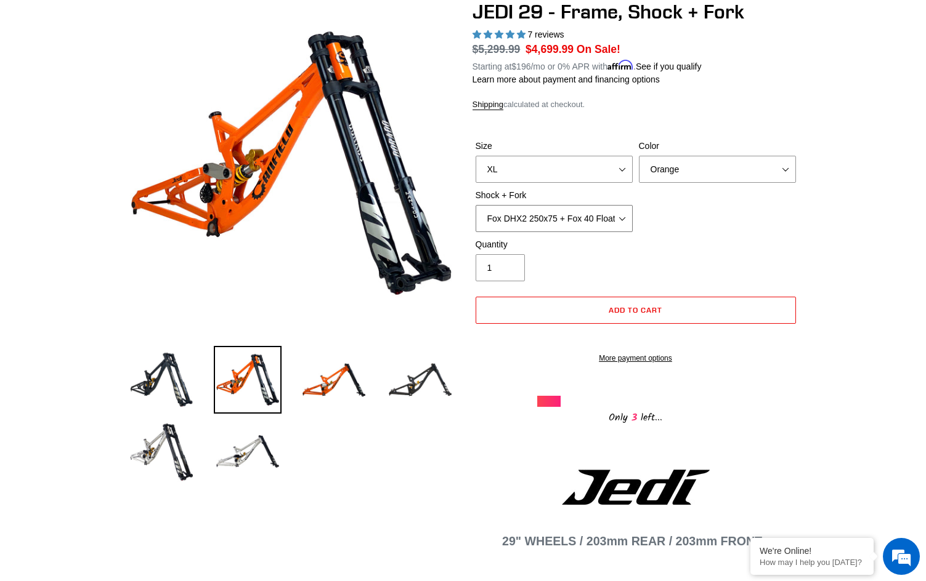
click at [475, 205] on select "RockShox Vivid Coil Ult + Boxxer RC2 C3 Ult Fox DHX2 250x75 + Fox 40 Float Grip…" at bounding box center [553, 218] width 157 height 27
click option "EXT Storia LOK V3 + EXT Vaia 200" at bounding box center [0, 0] width 0 height 0
click at [475, 205] on select "RockShox Vivid Coil Ult + Boxxer RC2 C3 Ult Fox DHX2 250x75 + Fox 40 Float Grip…" at bounding box center [553, 218] width 157 height 27
click option "RockShox Vivid Coil Ult + Boxxer RC2 C3 Ult" at bounding box center [0, 0] width 0 height 0
click at [475, 205] on select "RockShox Vivid Coil Ult + Boxxer RC2 C3 Ult Fox DHX2 250x75 + Fox 40 Float Grip…" at bounding box center [553, 218] width 157 height 27
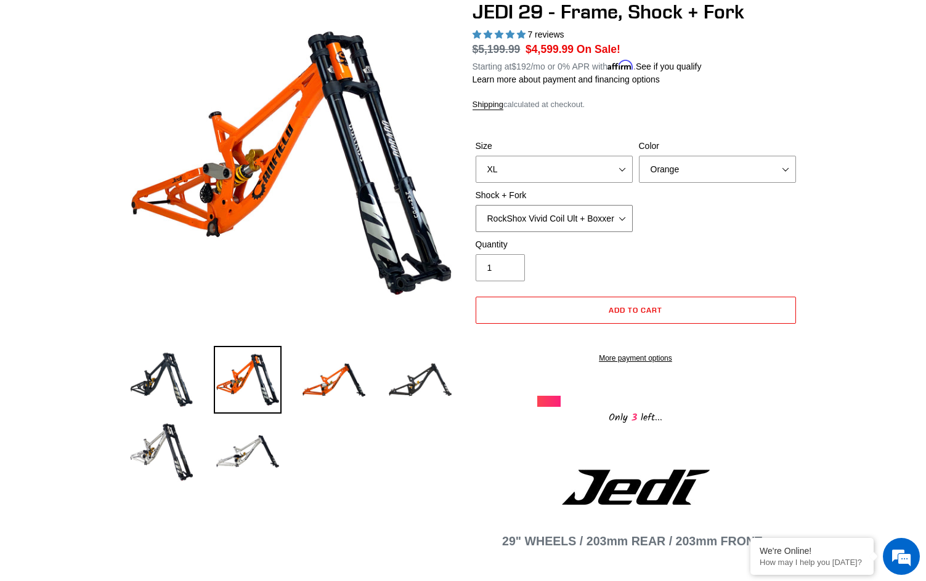
select select "Fox DHX2 250x75 + Fox 40 Float Grip2"
click option "Fox DHX2 250x75 + Fox 40 Float Grip2" at bounding box center [0, 0] width 0 height 0
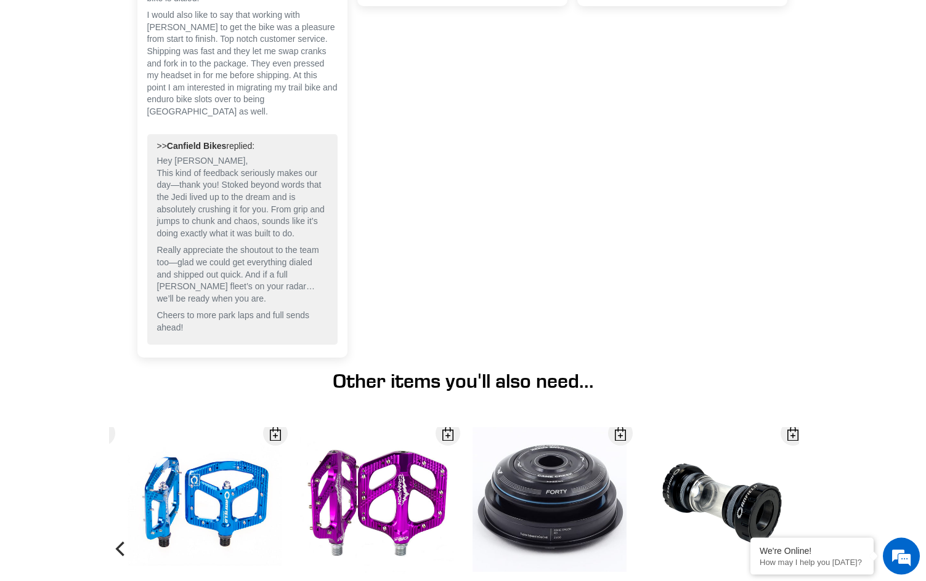
scroll to position [3706, 0]
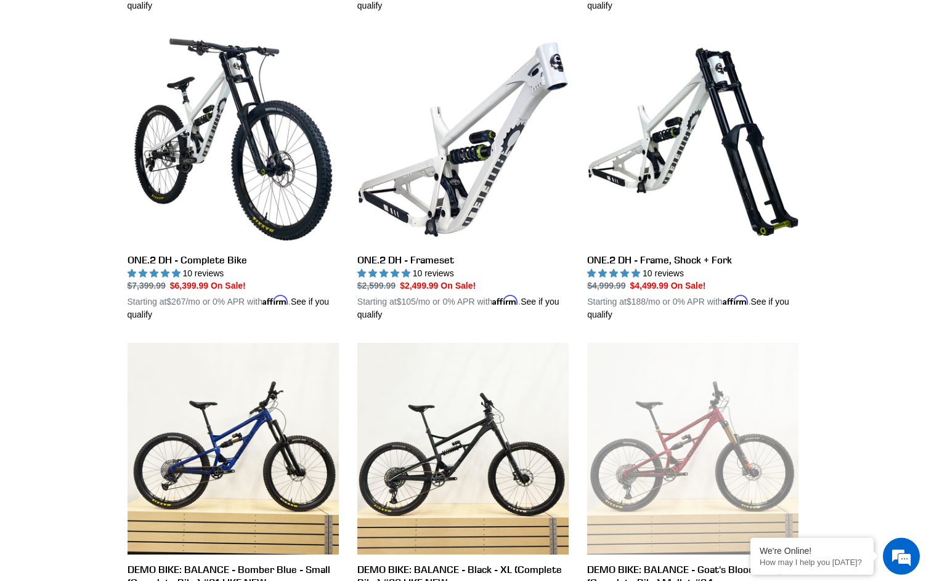
scroll to position [2214, 0]
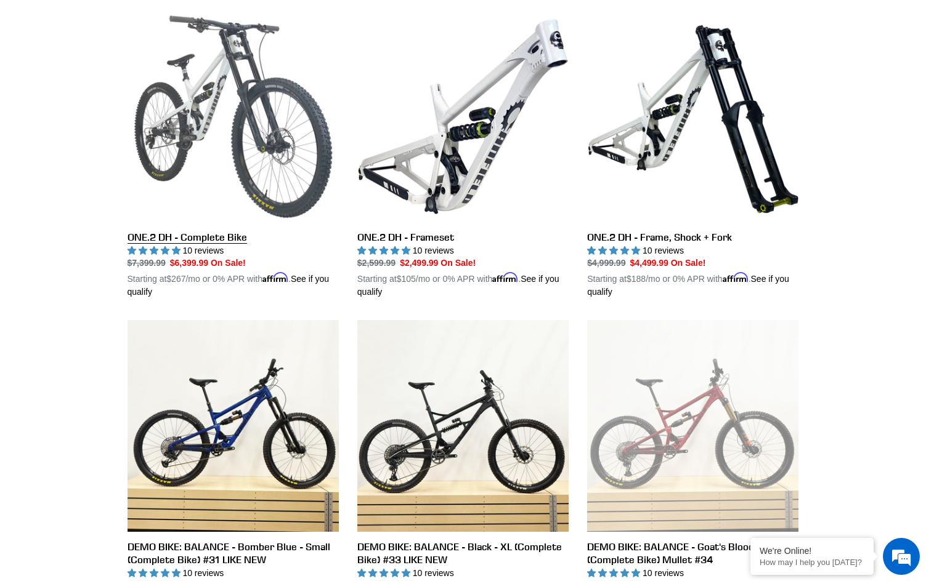
click at [180, 217] on link "ONE.2 DH - Complete Bike" at bounding box center [232, 155] width 211 height 288
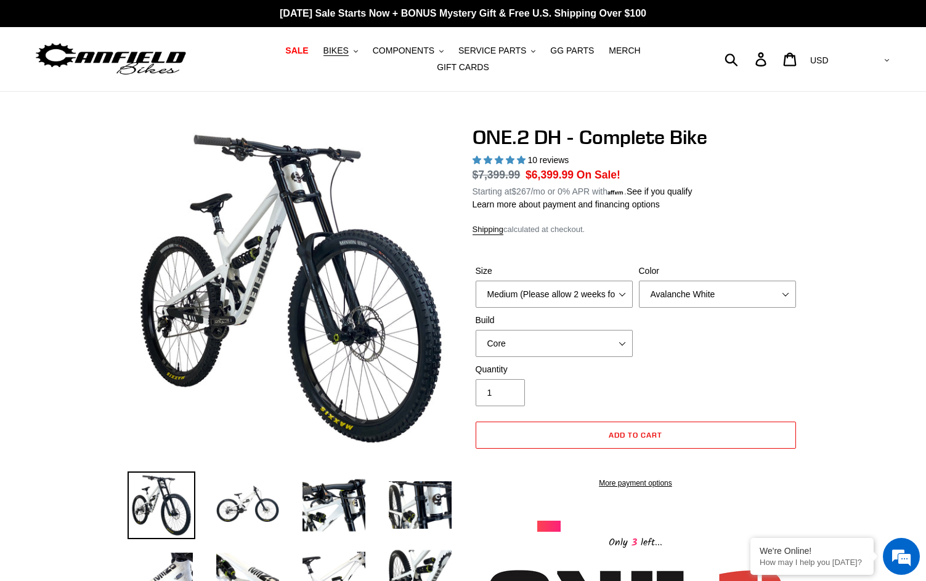
select select "highest-rating"
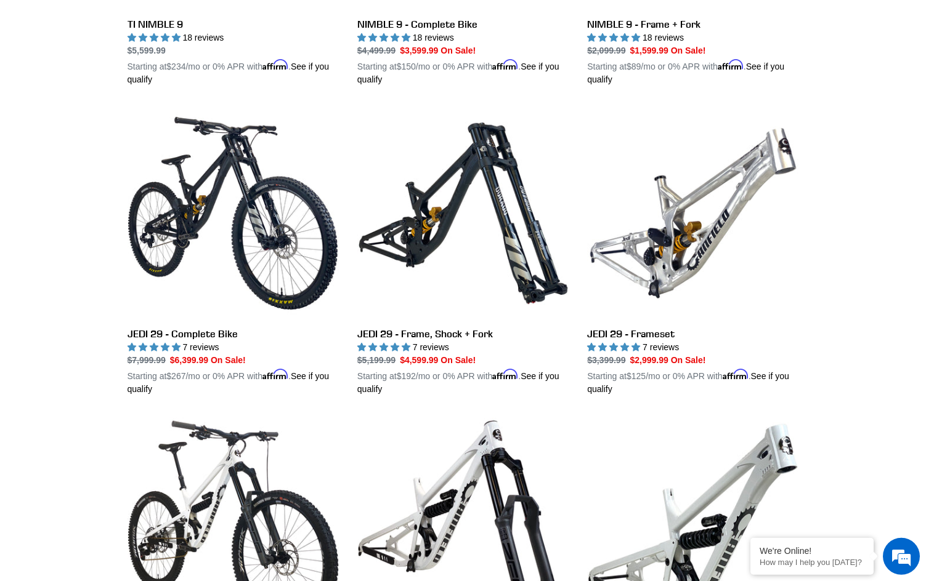
scroll to position [1449, 0]
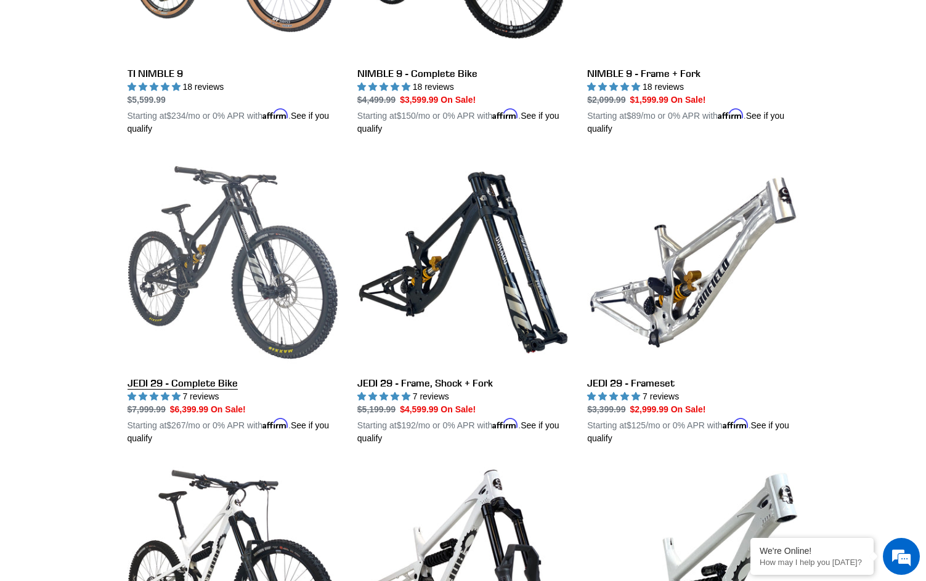
click at [179, 365] on link "JEDI 29 - Complete Bike" at bounding box center [232, 301] width 211 height 288
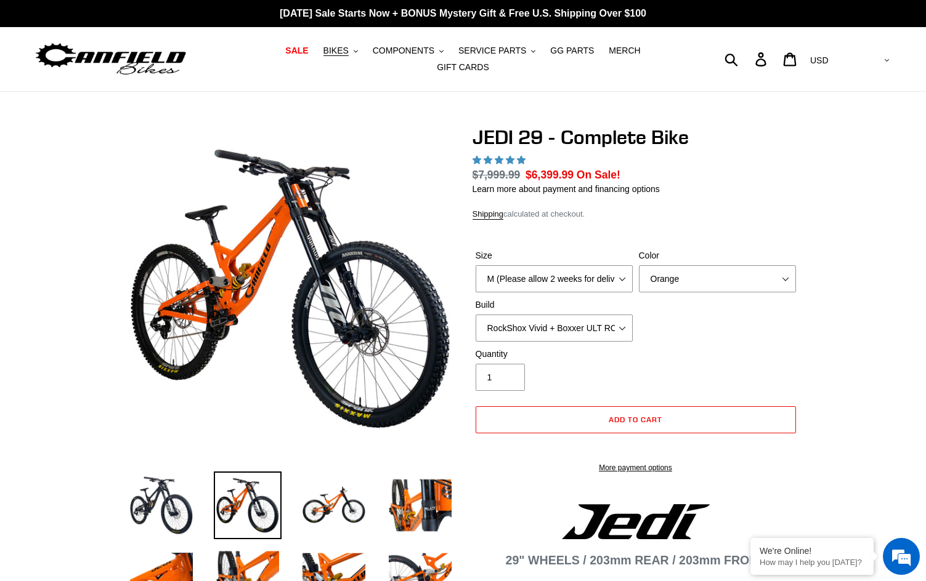
select select "XL (Please allow 2 weeks for delivery)"
click option "XL (Please allow 2 weeks for delivery)" at bounding box center [0, 0] width 0 height 0
click at [475, 315] on select "RockShox Vivid + Boxxer ULT RC2 C3 200 + SRAM XO RockShox Vivid + Boxxer ULT RC…" at bounding box center [553, 328] width 157 height 27
select select "highest-rating"
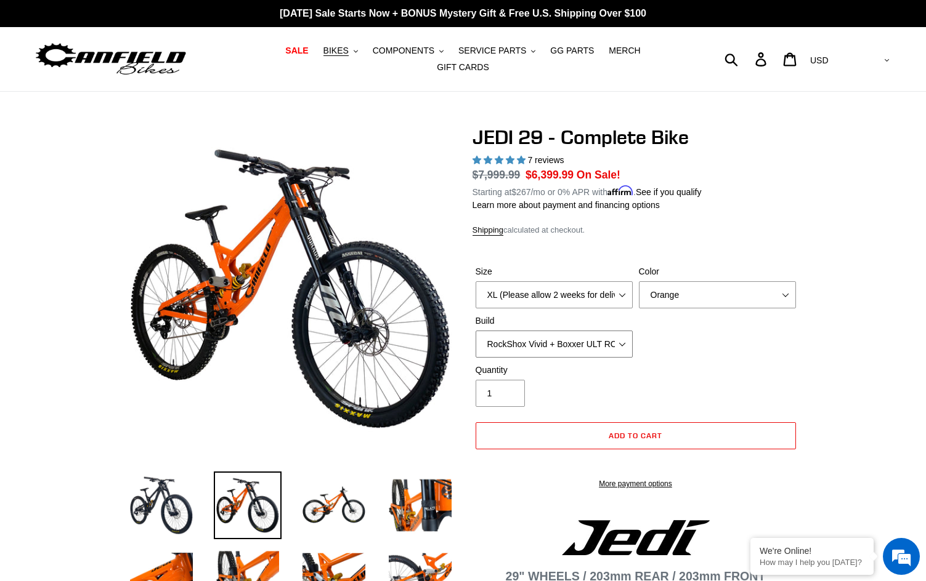
click option "EXT [PERSON_NAME] V3 + EXT Vaia 200 + Shimano" at bounding box center [0, 0] width 0 height 0
click at [475, 331] on select "RockShox Vivid + Boxxer ULT RC2 C3 200 + SRAM XO RockShox Vivid + Boxxer ULT RC…" at bounding box center [553, 344] width 157 height 27
select select "Fox DHX2 + Fox 40 Float Grip 2 203 + Shimano"
click option "Fox DHX2 + Fox 40 Float Grip 2 203 + Shimano" at bounding box center [0, 0] width 0 height 0
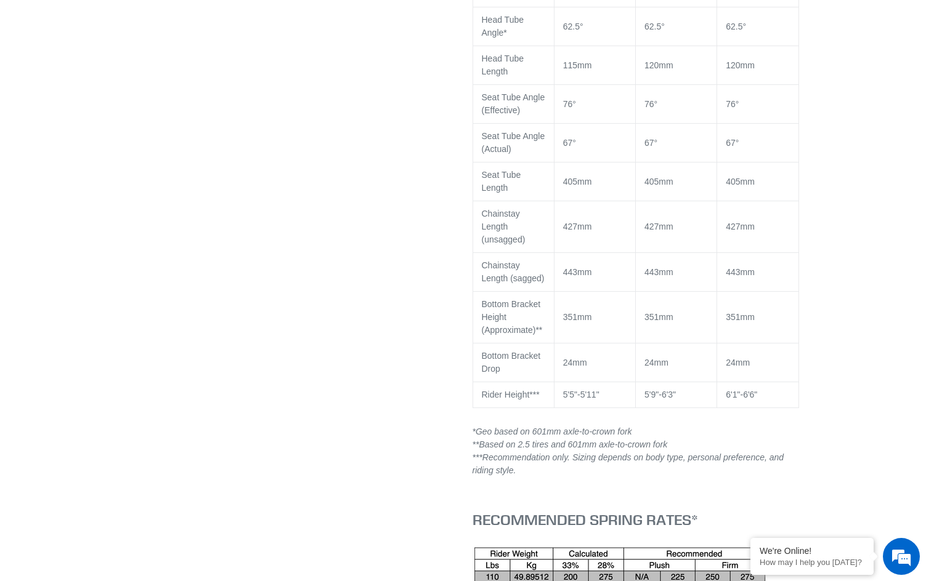
scroll to position [2198, 0]
